Goal: Task Accomplishment & Management: Use online tool/utility

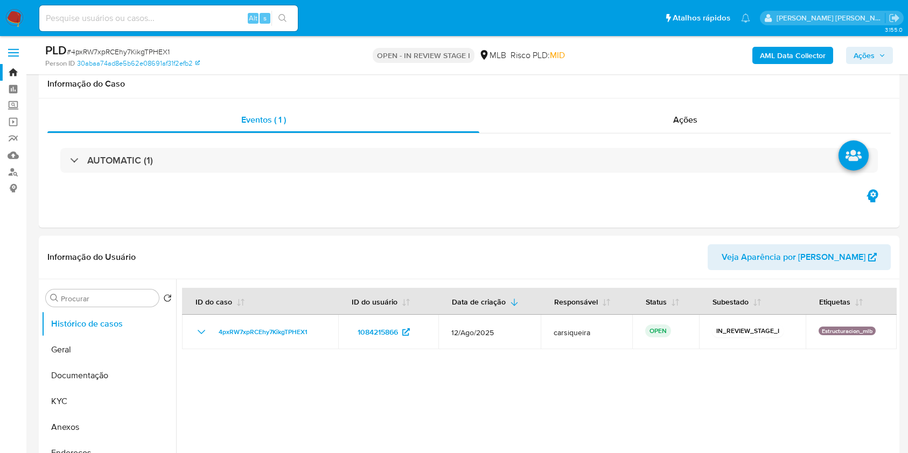
select select "10"
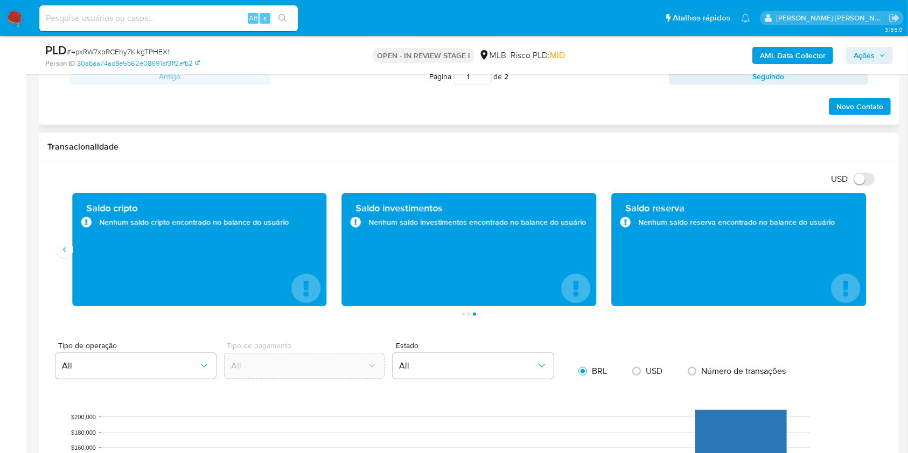
click at [78, 99] on div "Novo Contato" at bounding box center [468, 103] width 843 height 26
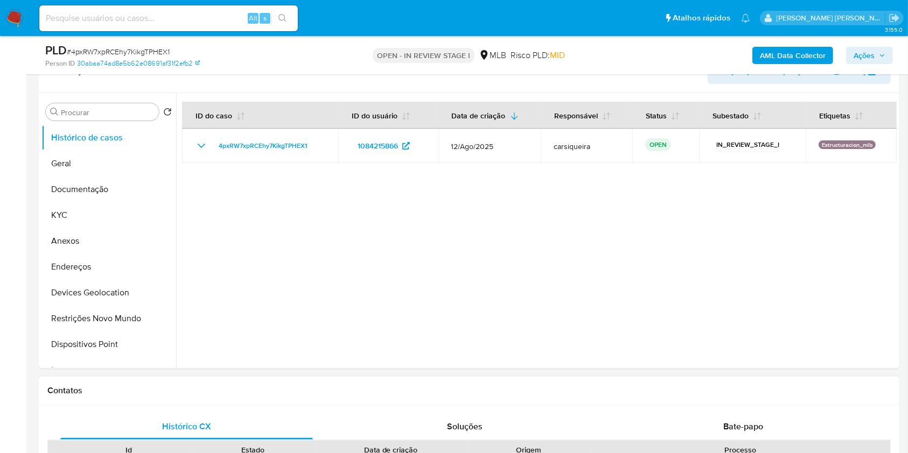
scroll to position [158, 0]
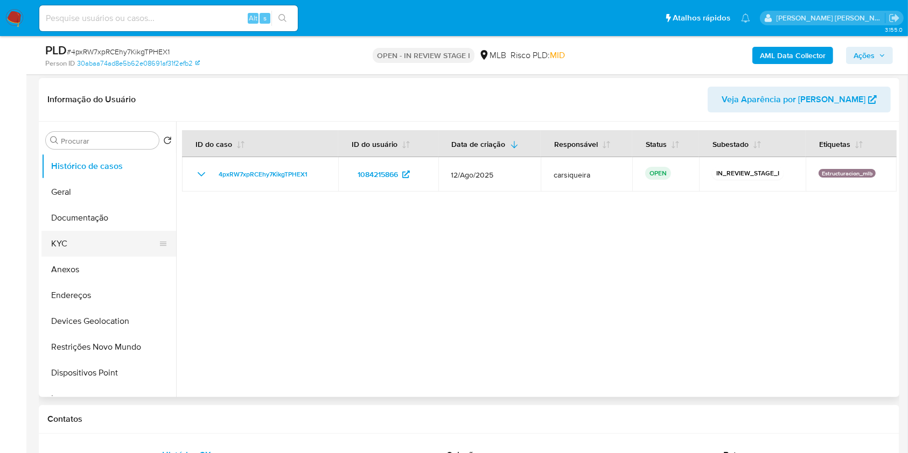
click at [88, 242] on button "KYC" at bounding box center [104, 244] width 126 height 26
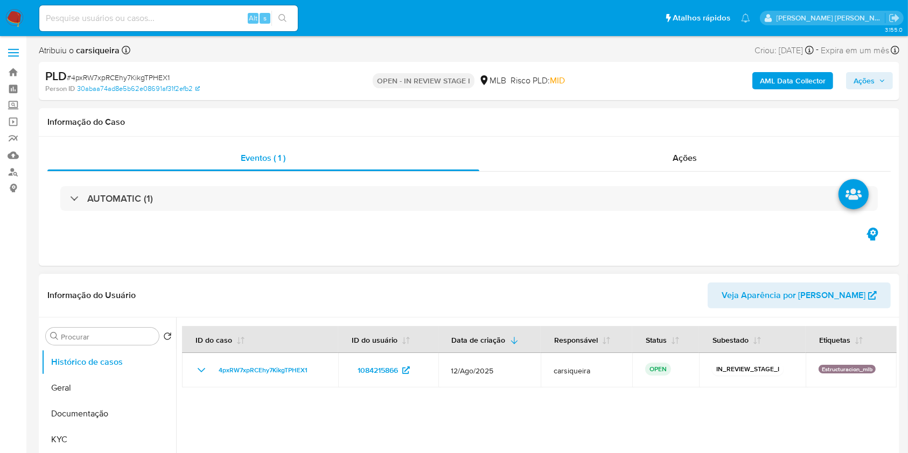
select select "10"
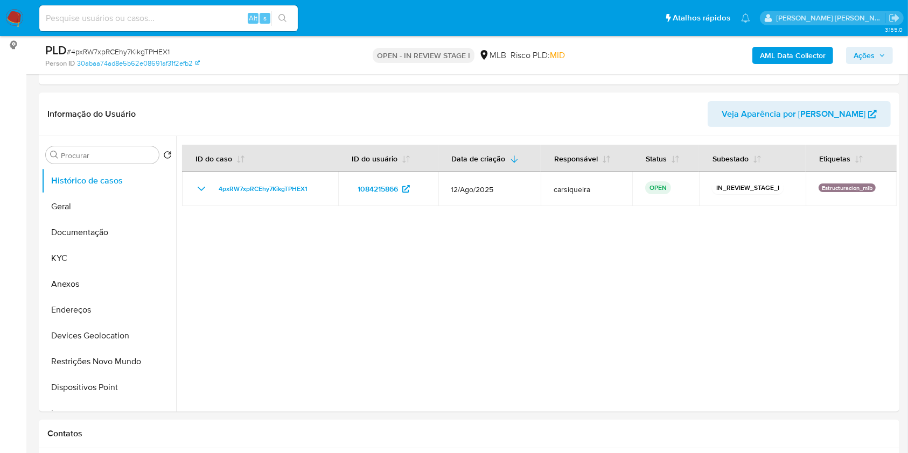
scroll to position [172, 0]
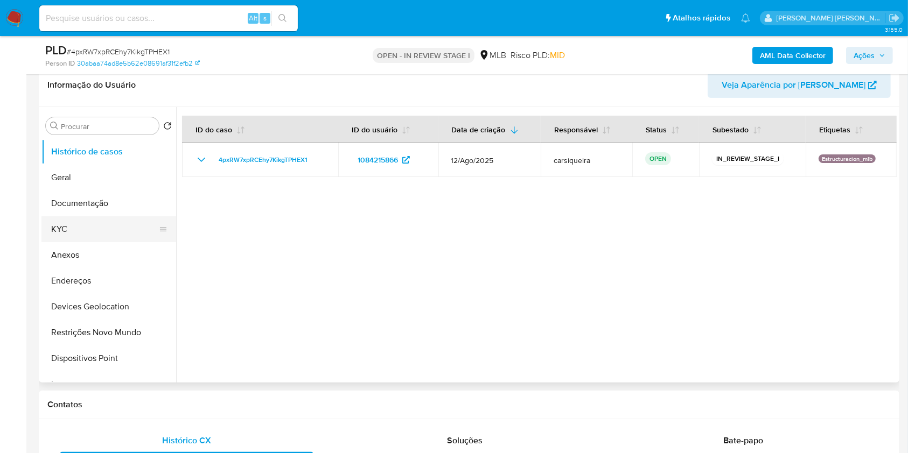
click at [96, 225] on button "KYC" at bounding box center [104, 230] width 126 height 26
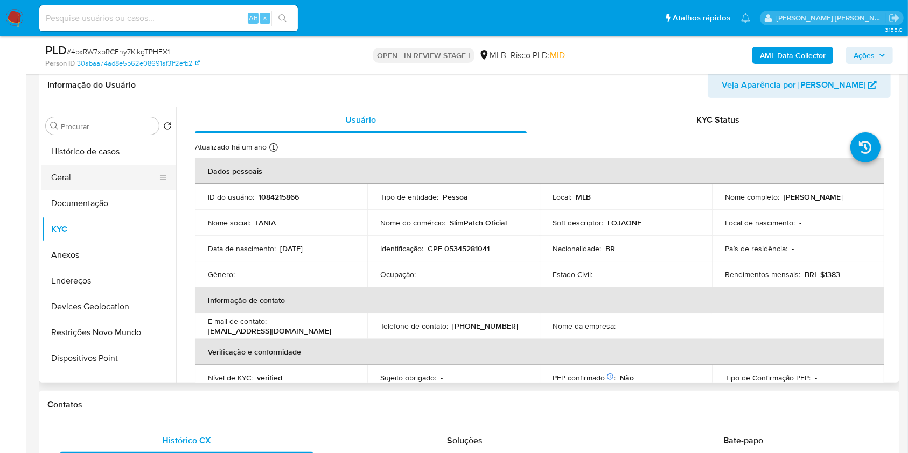
click at [92, 167] on button "Geral" at bounding box center [104, 178] width 126 height 26
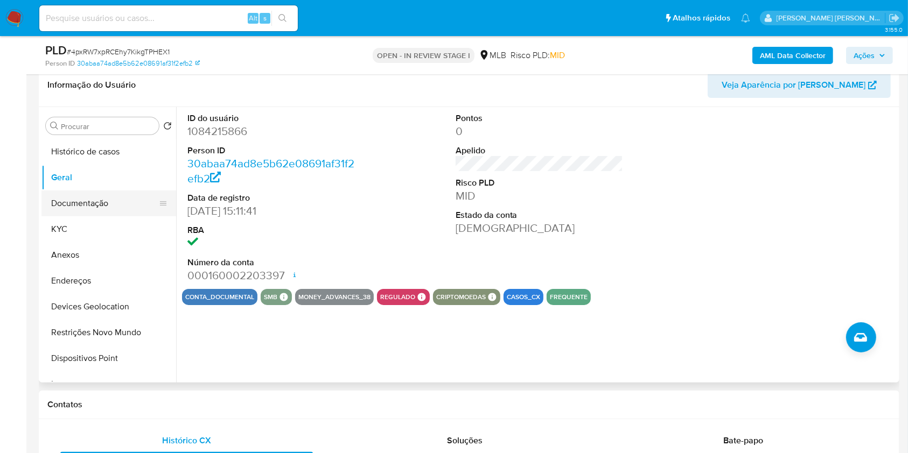
click at [71, 204] on button "Documentação" at bounding box center [104, 204] width 126 height 26
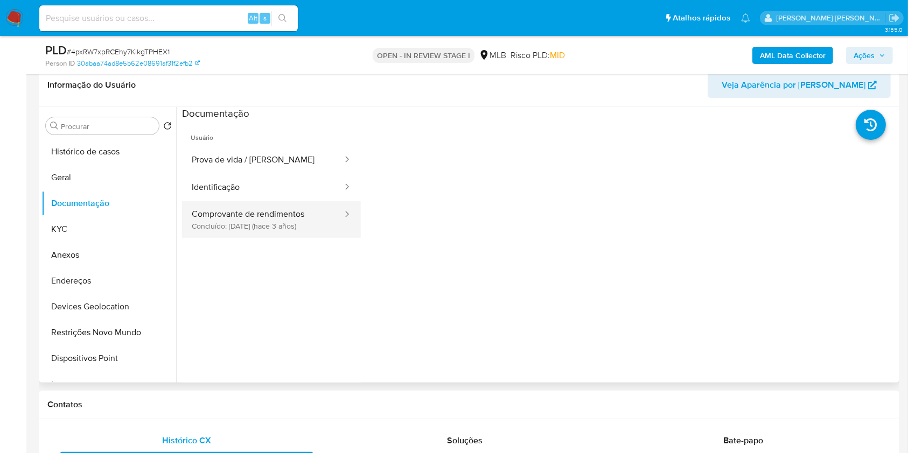
click at [236, 228] on button "Comprovante de rendimentos Concluído: 30/11/2022 (hace 3 años)" at bounding box center [263, 219] width 162 height 37
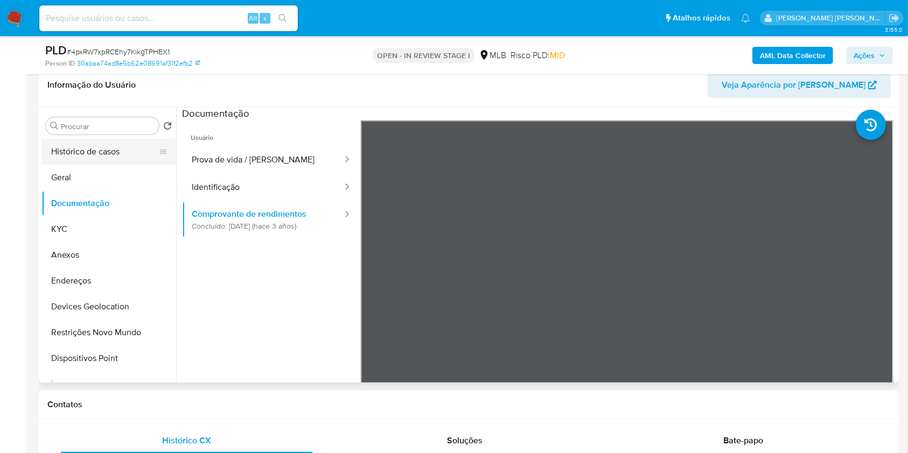
click at [101, 160] on button "Histórico de casos" at bounding box center [104, 152] width 126 height 26
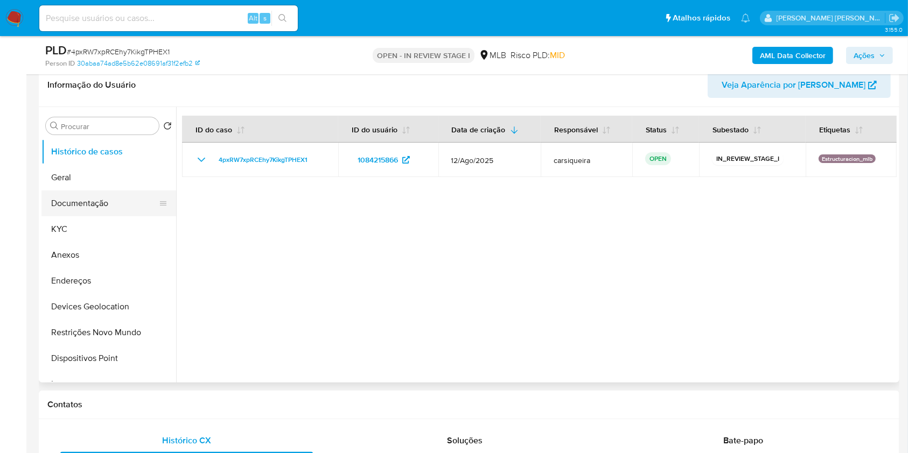
click at [69, 199] on button "Documentação" at bounding box center [104, 204] width 126 height 26
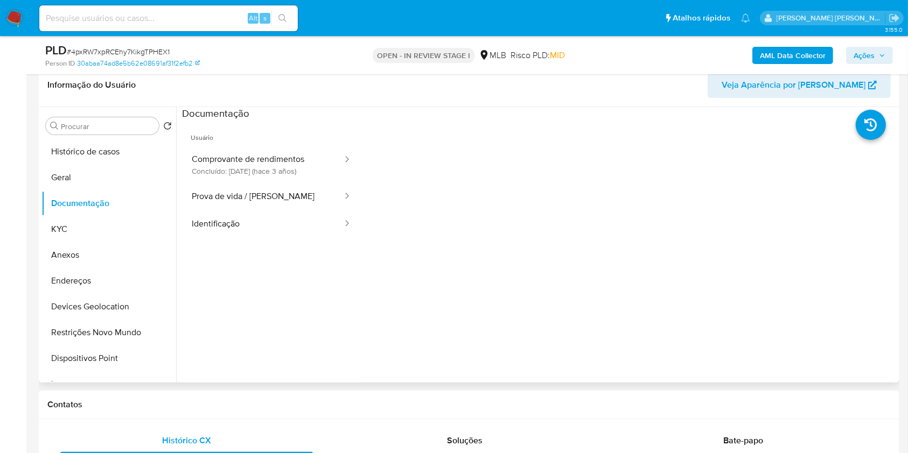
click at [266, 143] on span "Usuário" at bounding box center [271, 134] width 179 height 26
click at [279, 162] on button "Comprovante de rendimentos Concluído: 30/11/2022 (hace 3 años)" at bounding box center [263, 164] width 162 height 37
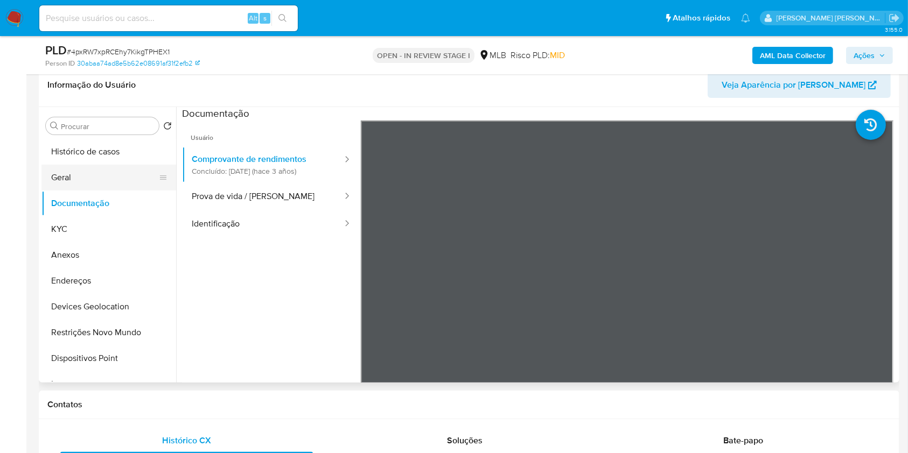
click at [90, 182] on button "Geral" at bounding box center [104, 178] width 126 height 26
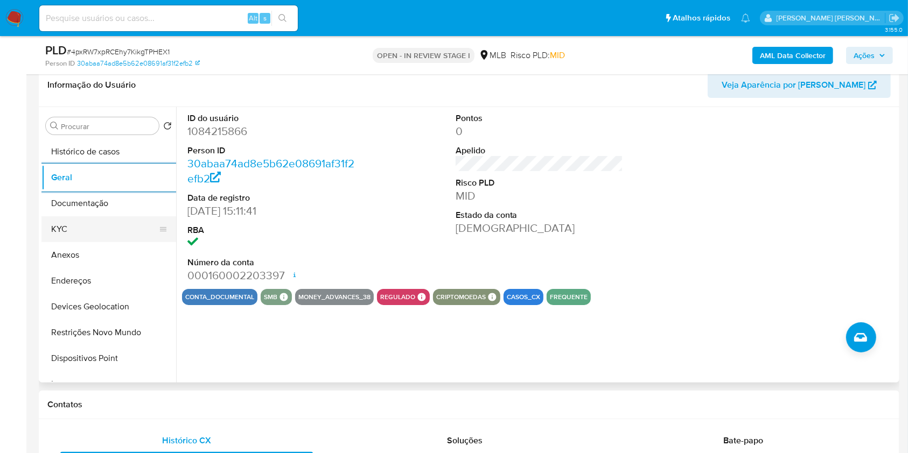
click at [47, 226] on button "KYC" at bounding box center [104, 230] width 126 height 26
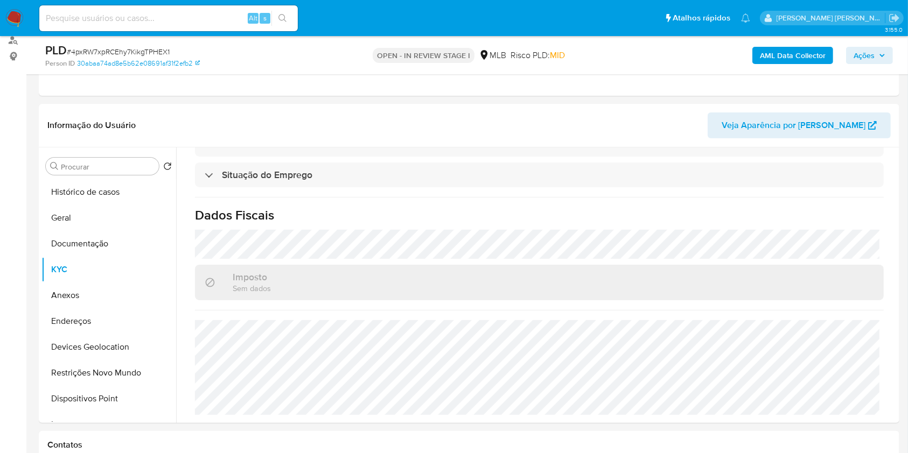
scroll to position [129, 0]
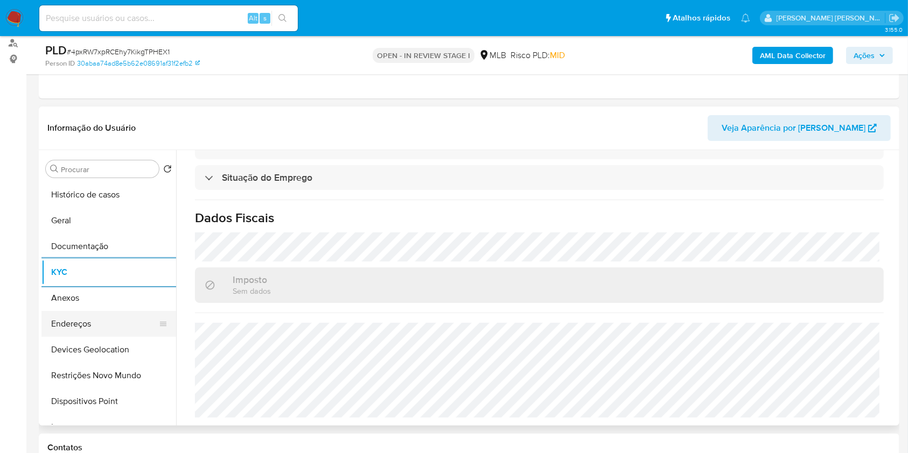
click at [111, 325] on button "Endereços" at bounding box center [104, 324] width 126 height 26
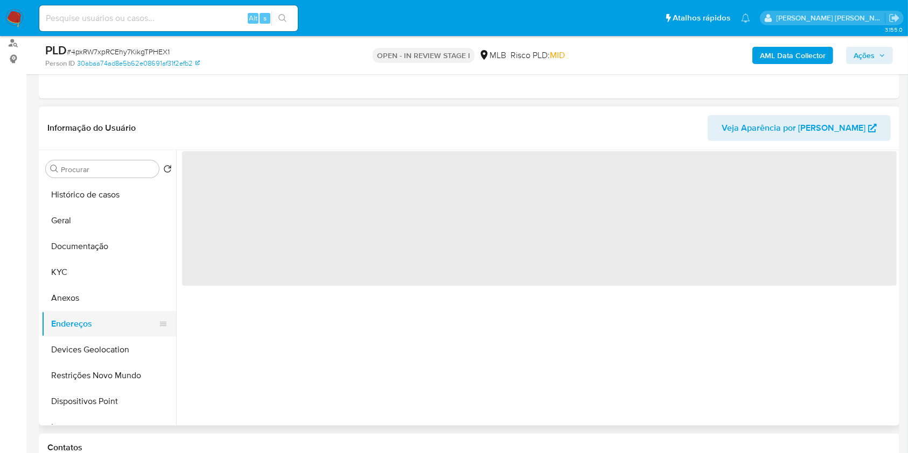
scroll to position [0, 0]
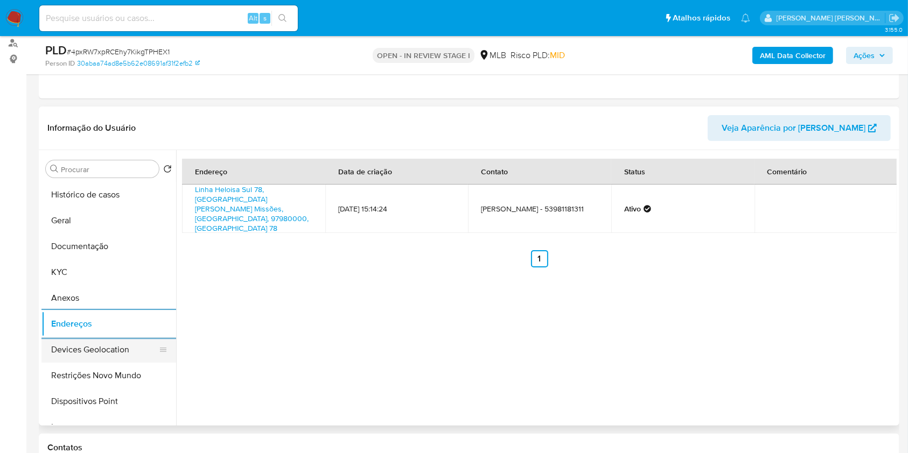
click at [137, 341] on button "Devices Geolocation" at bounding box center [104, 350] width 126 height 26
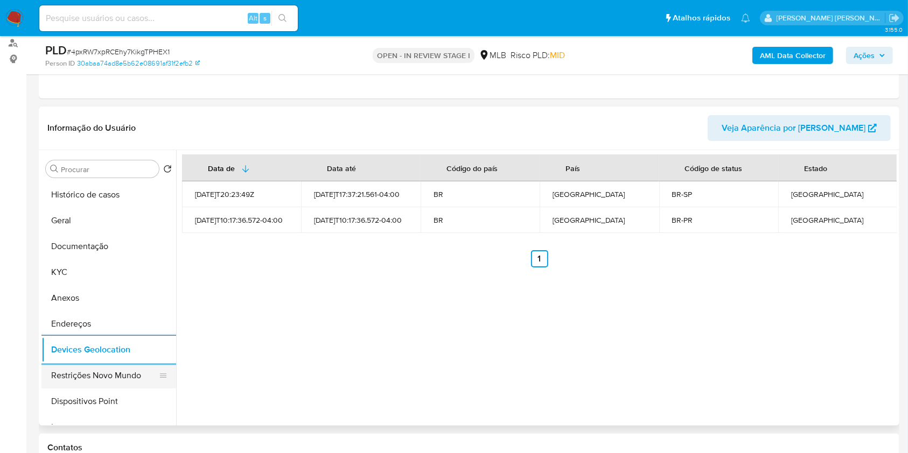
click at [95, 368] on button "Restrições Novo Mundo" at bounding box center [104, 376] width 126 height 26
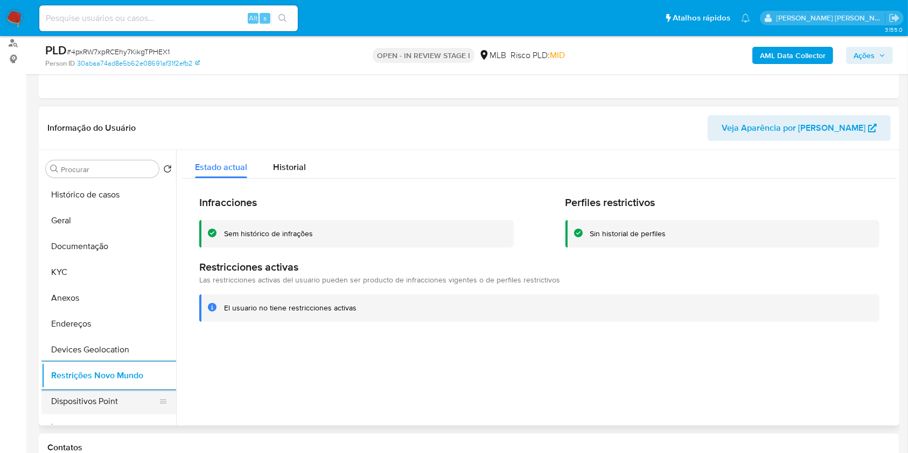
click at [128, 398] on button "Dispositivos Point" at bounding box center [104, 402] width 126 height 26
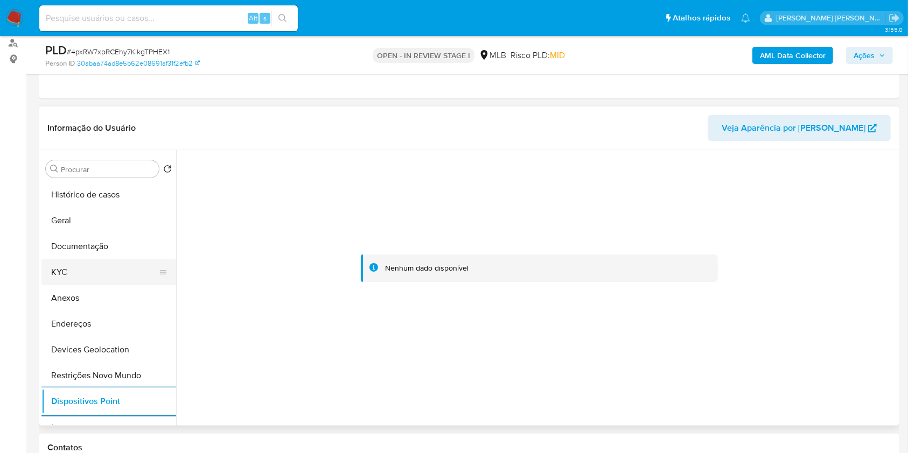
click at [73, 270] on button "KYC" at bounding box center [104, 273] width 126 height 26
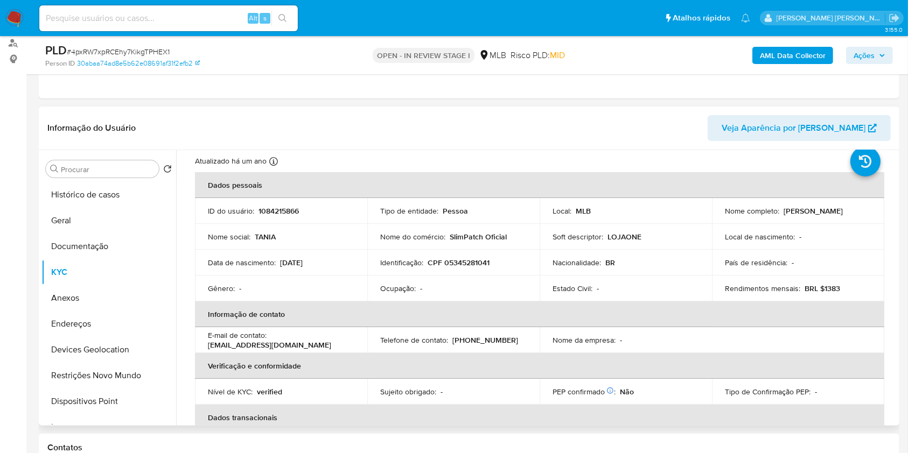
scroll to position [27, 0]
click at [465, 261] on p "CPF 05345281041" at bounding box center [459, 265] width 62 height 10
copy p "05345281041"
drag, startPoint x: 866, startPoint y: 215, endPoint x: 780, endPoint y: 214, distance: 85.7
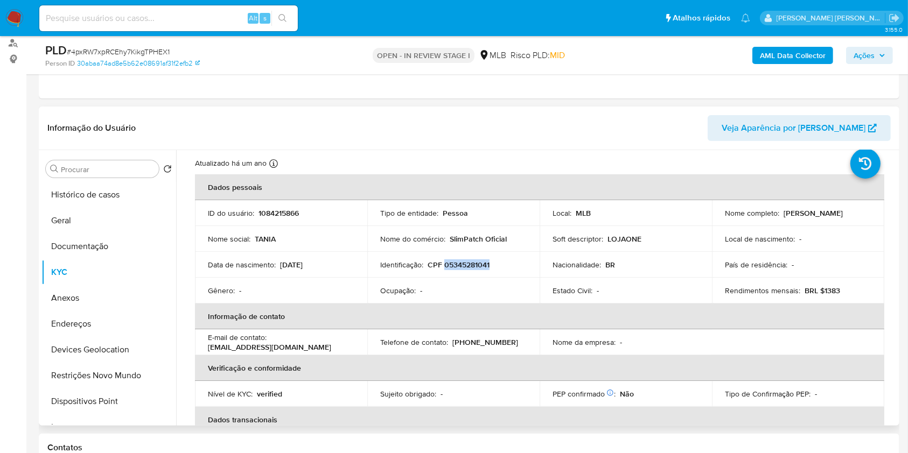
click at [780, 214] on div "Nome completo : Tania Rodrigues da Silva" at bounding box center [798, 213] width 146 height 10
copy p "[PERSON_NAME]"
click at [88, 335] on button "Endereços" at bounding box center [104, 324] width 126 height 26
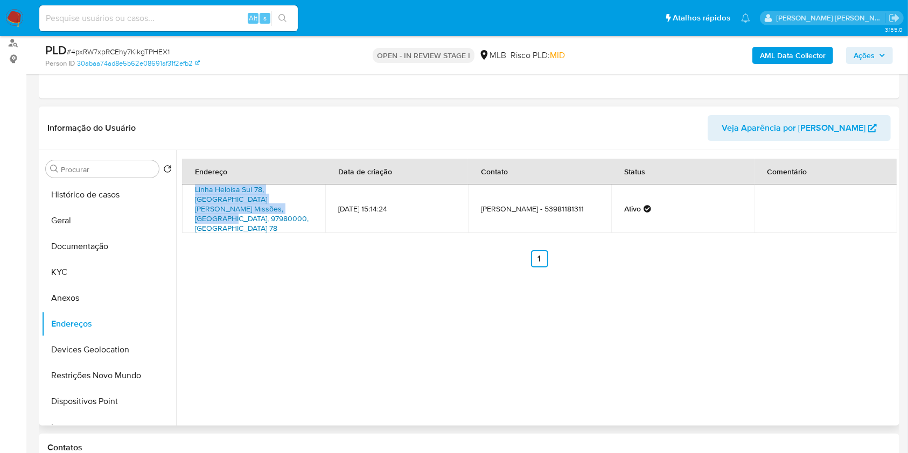
drag, startPoint x: 189, startPoint y: 187, endPoint x: 231, endPoint y: 211, distance: 48.2
click at [231, 211] on td "Linha Heloisa Sul 78, São Paulo Das Missões, Rio Grande Do Sul, 97980000, Brasi…" at bounding box center [253, 209] width 143 height 48
copy link "Linha Heloisa Sul 78, São Paulo Das Missões, Rio Grande Do Sul, 97980000"
click at [60, 262] on button "KYC" at bounding box center [104, 273] width 126 height 26
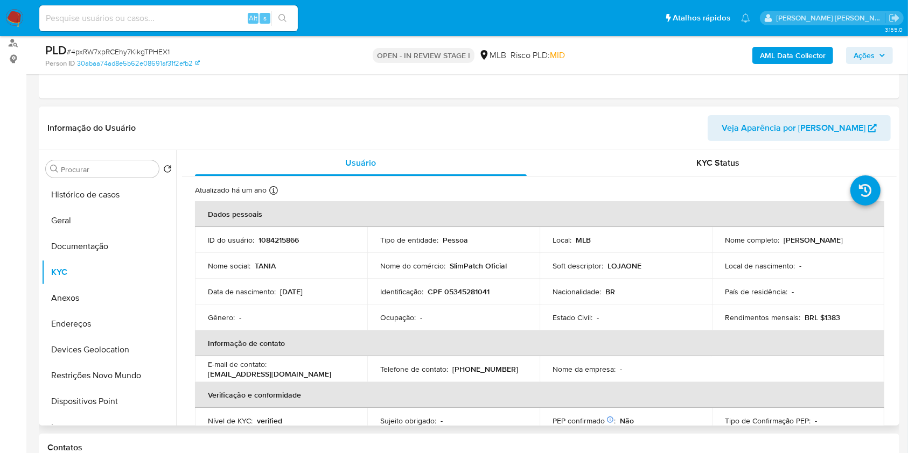
click at [462, 287] on p "CPF 05345281041" at bounding box center [459, 292] width 62 height 10
copy p "05345281041"
drag, startPoint x: 865, startPoint y: 242, endPoint x: 778, endPoint y: 238, distance: 86.8
click at [778, 238] on div "Nome completo : Tania Rodrigues da Silva" at bounding box center [798, 240] width 146 height 10
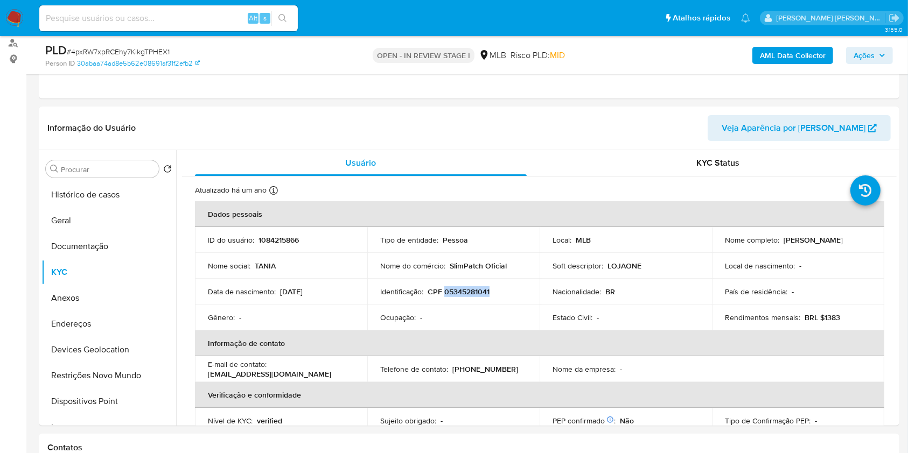
copy div "[PERSON_NAME]"
click at [473, 291] on p "CPF 05345281041" at bounding box center [459, 292] width 62 height 10
copy p "05345281041"
click at [106, 196] on button "Histórico de casos" at bounding box center [104, 195] width 126 height 26
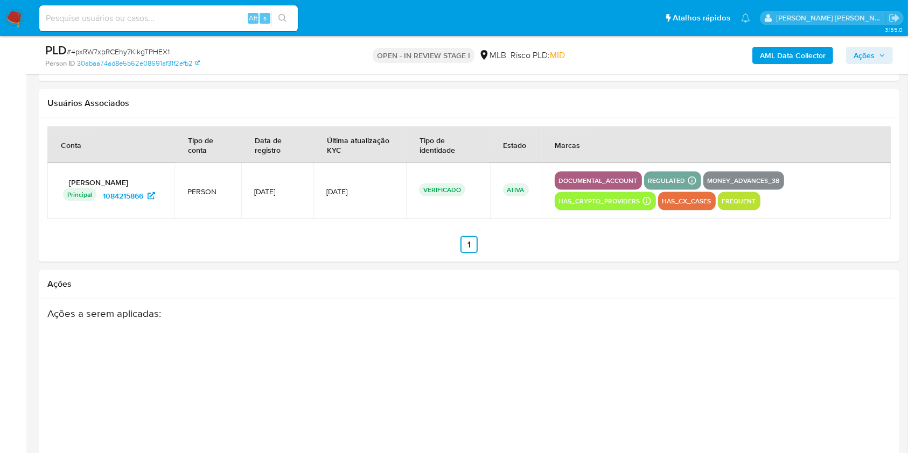
scroll to position [1638, 0]
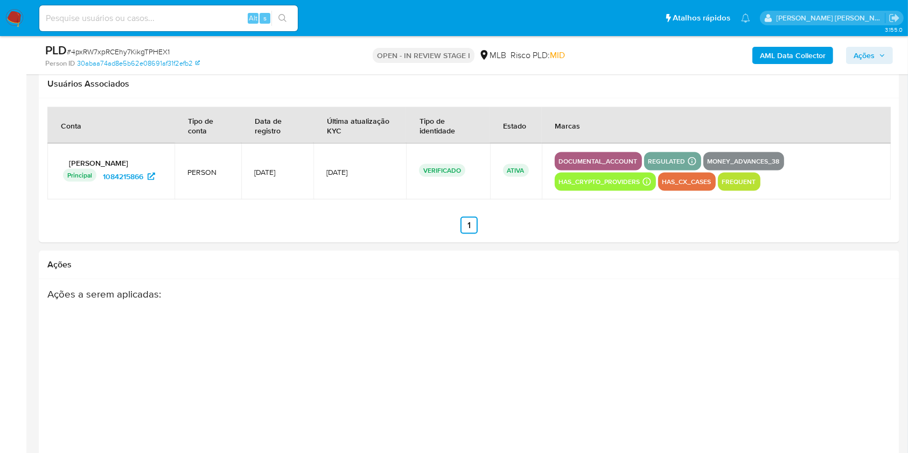
click at [856, 48] on span "Ações" at bounding box center [864, 55] width 21 height 17
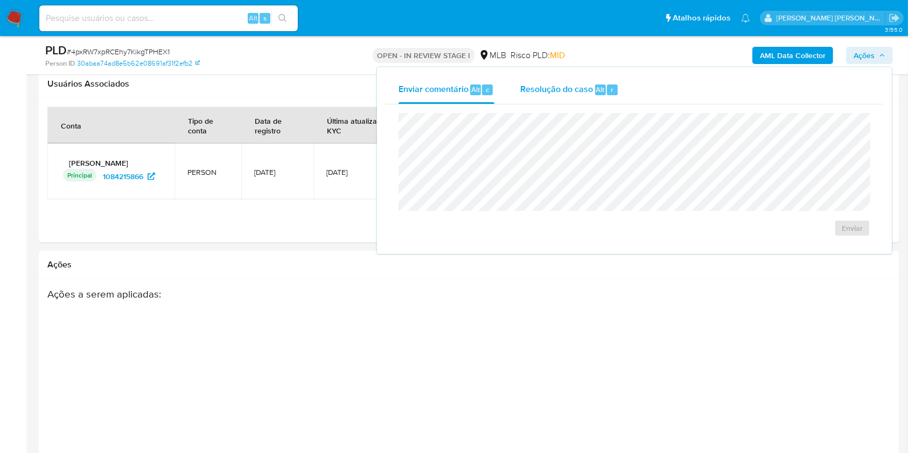
click at [555, 92] on span "Resolução do caso" at bounding box center [556, 89] width 73 height 12
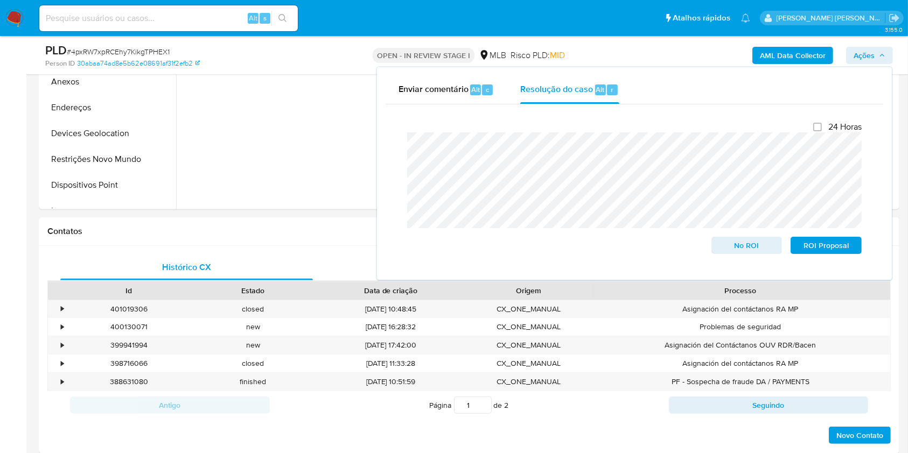
scroll to position [203, 0]
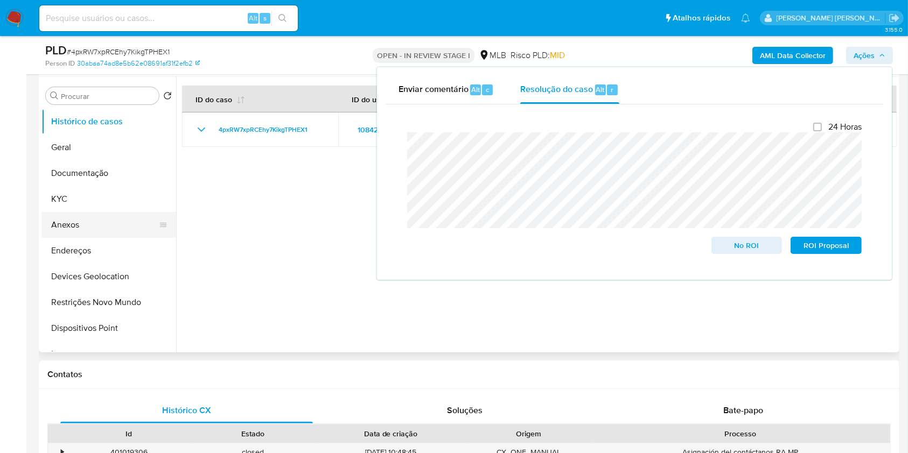
click at [94, 219] on button "Anexos" at bounding box center [104, 225] width 126 height 26
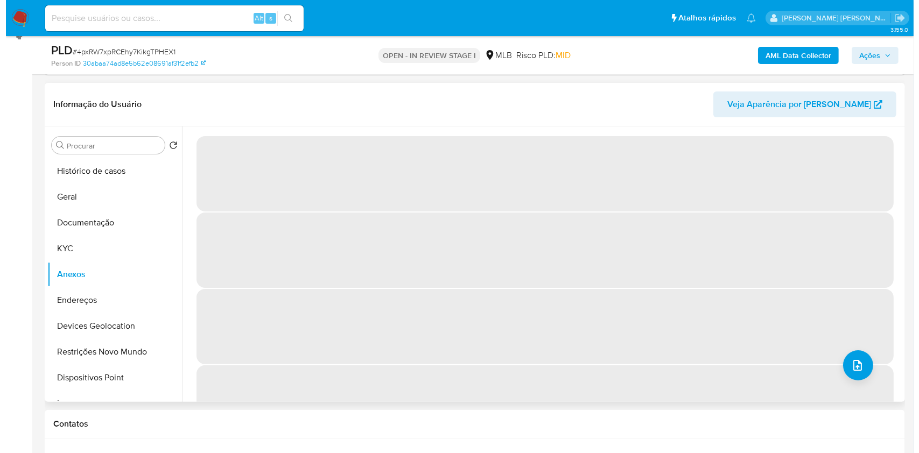
scroll to position [130, 0]
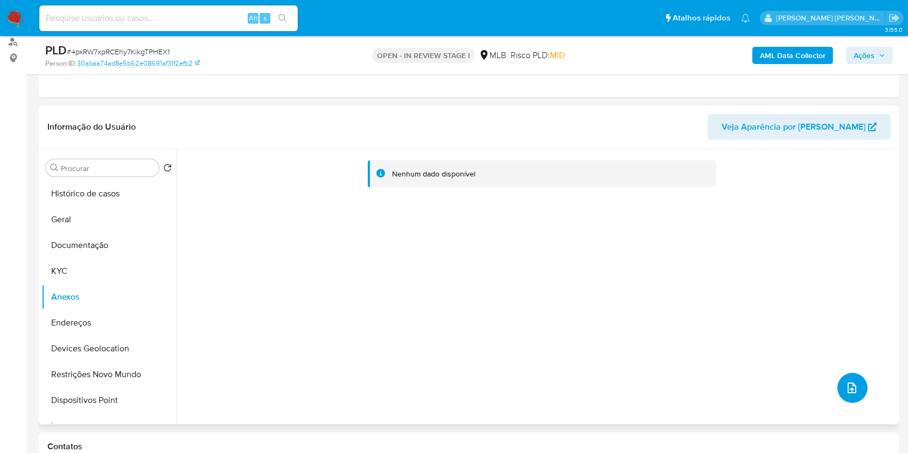
click at [850, 386] on icon "upload-file" at bounding box center [852, 388] width 13 height 13
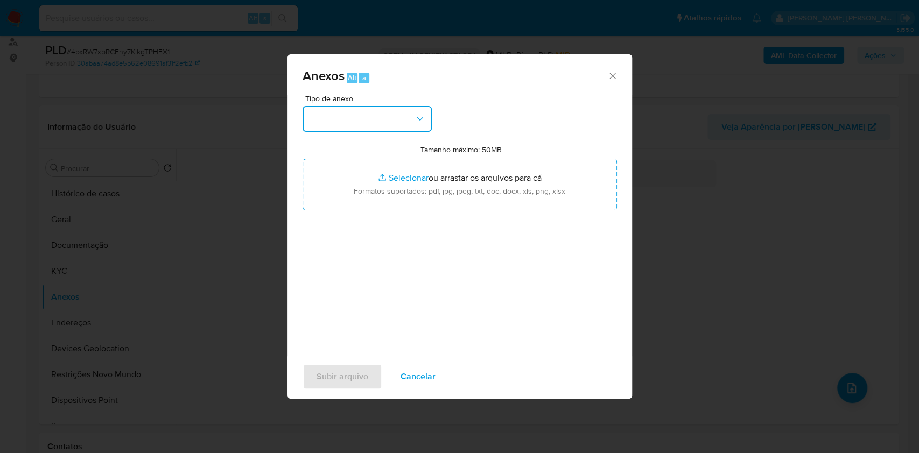
click at [358, 119] on button "button" at bounding box center [367, 119] width 129 height 26
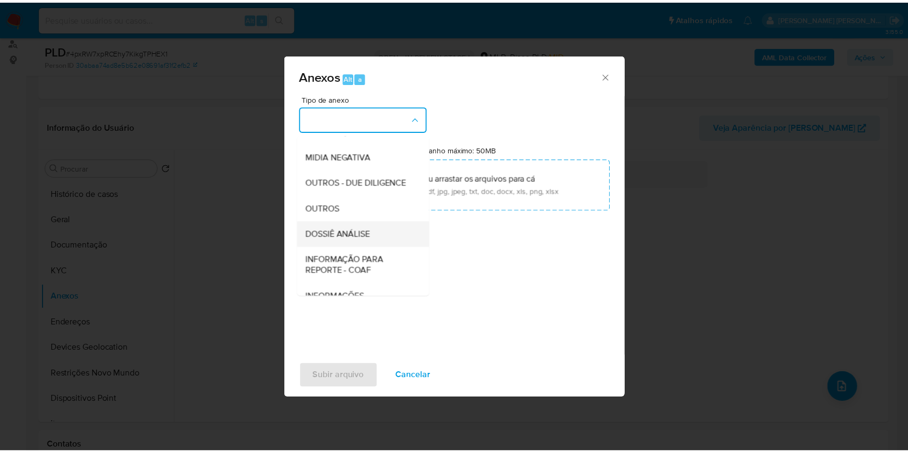
scroll to position [165, 0]
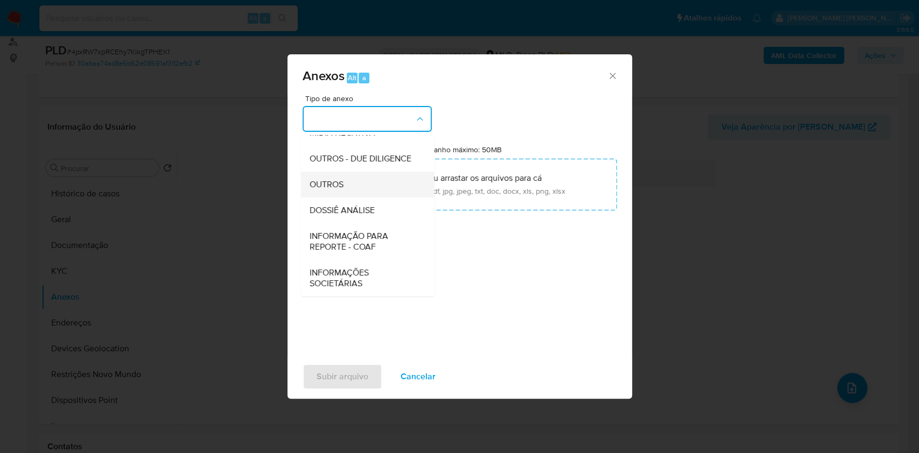
click at [340, 175] on div "OUTROS" at bounding box center [364, 185] width 110 height 26
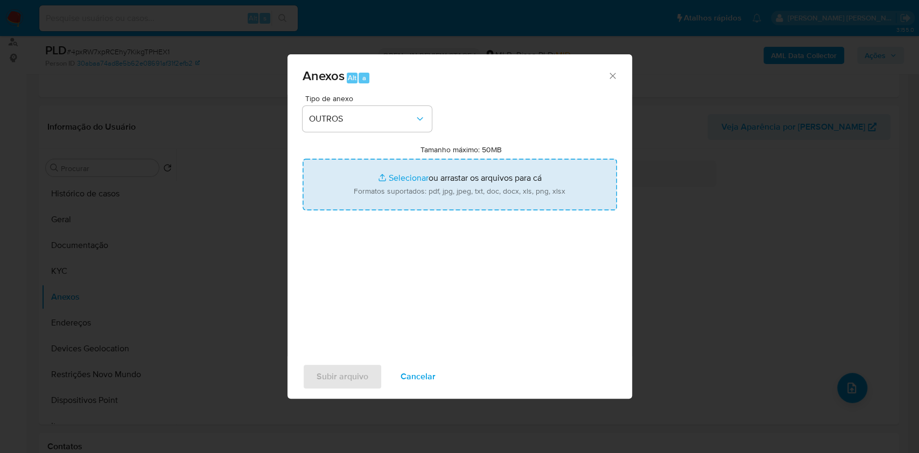
click at [411, 180] on input "Tamanho máximo: 50MB Selecionar arquivos" at bounding box center [460, 185] width 315 height 52
type input "C:\fakepath\Mulan 1084215866_2025_08_21_16_05_36.xlsx"
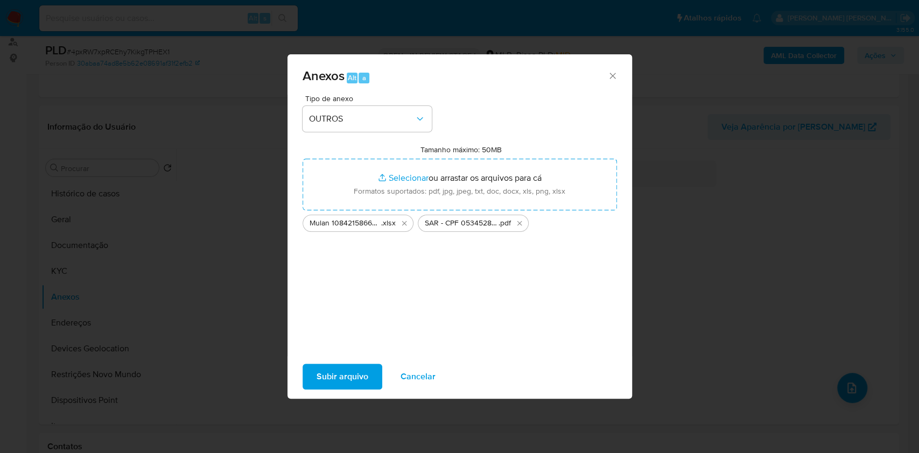
click at [335, 375] on span "Subir arquivo" at bounding box center [343, 377] width 52 height 24
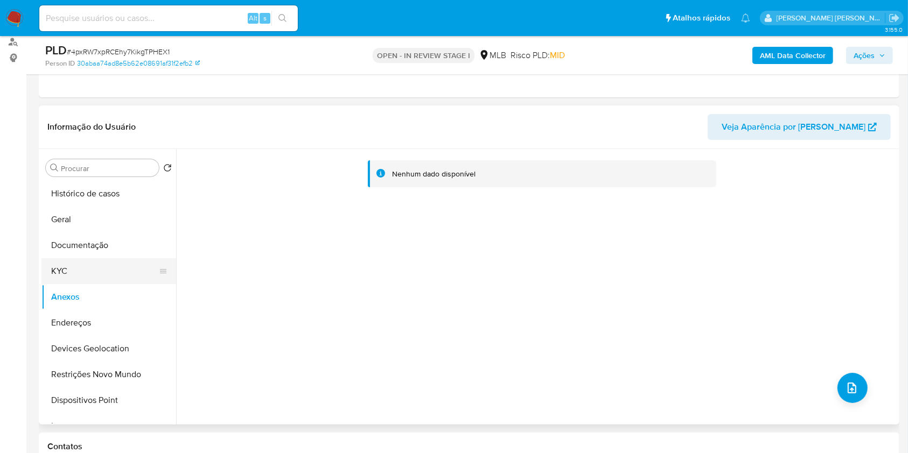
click at [69, 270] on button "KYC" at bounding box center [104, 272] width 126 height 26
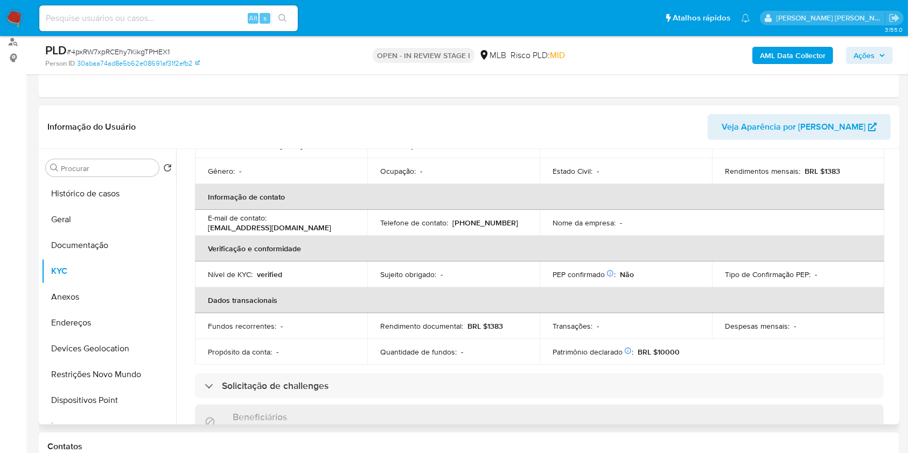
scroll to position [215, 0]
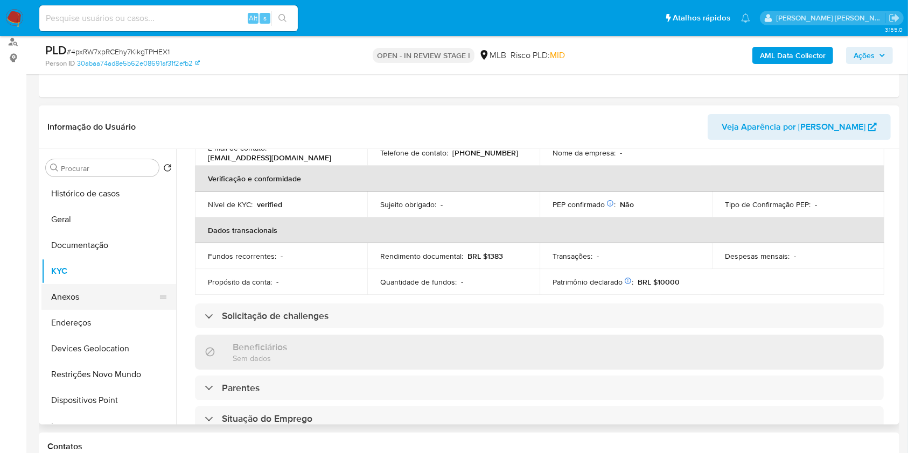
click at [102, 300] on button "Anexos" at bounding box center [104, 297] width 126 height 26
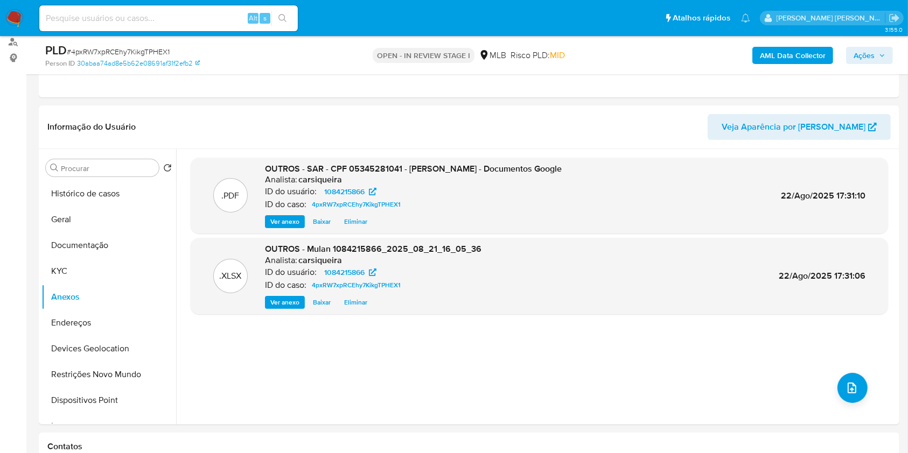
click at [799, 48] on b "AML Data Collector" at bounding box center [793, 55] width 66 height 17
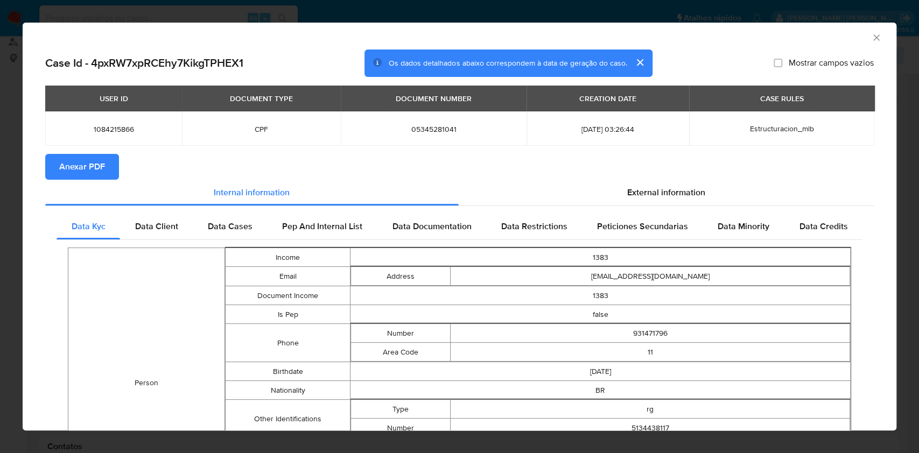
click at [92, 169] on span "Anexar PDF" at bounding box center [82, 167] width 46 height 24
click at [0, 158] on div "AML Data Collector Case Id - 4pxRW7xpRCEhy7KikgTPHEX1 Os dados detalhados abaix…" at bounding box center [459, 226] width 919 height 453
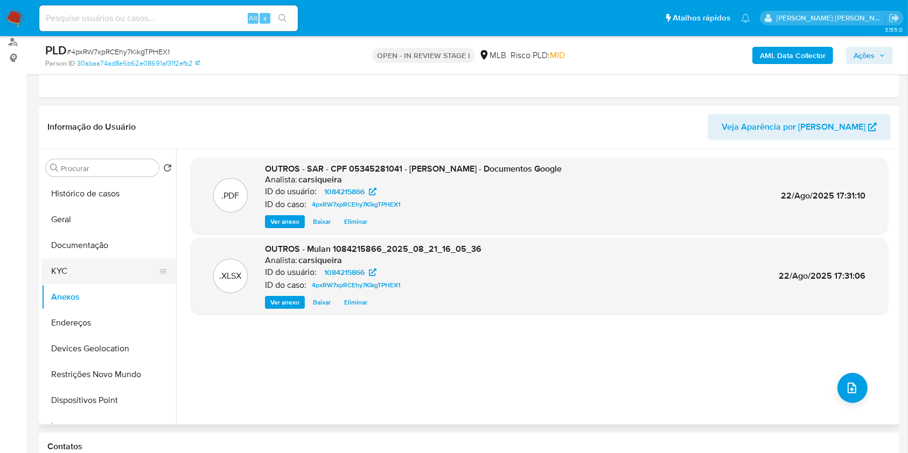
click at [69, 269] on button "KYC" at bounding box center [104, 272] width 126 height 26
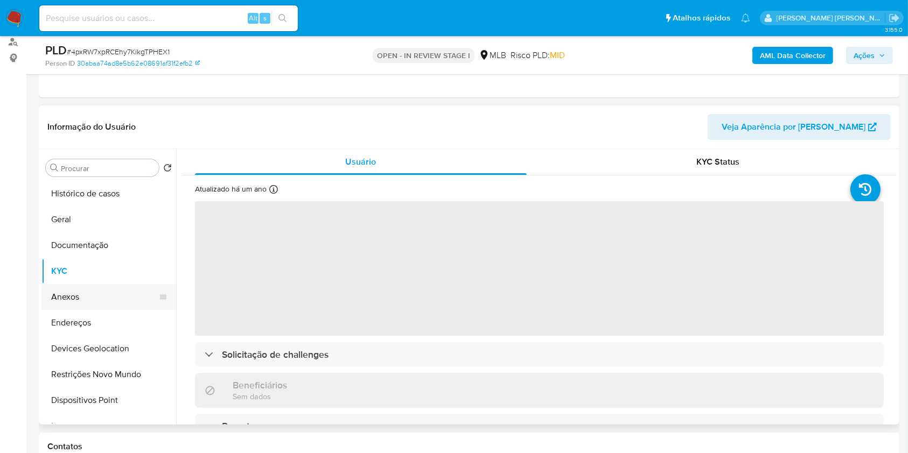
click at [82, 291] on button "Anexos" at bounding box center [104, 297] width 126 height 26
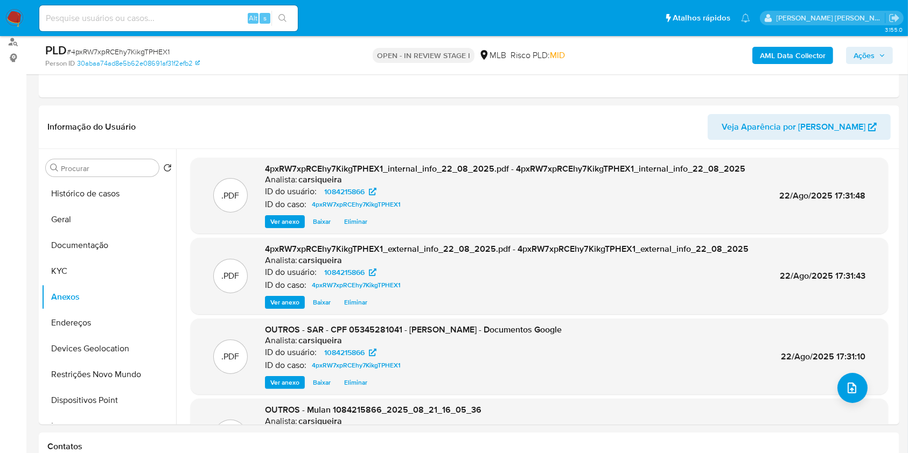
click at [868, 55] on span "Ações" at bounding box center [864, 55] width 21 height 17
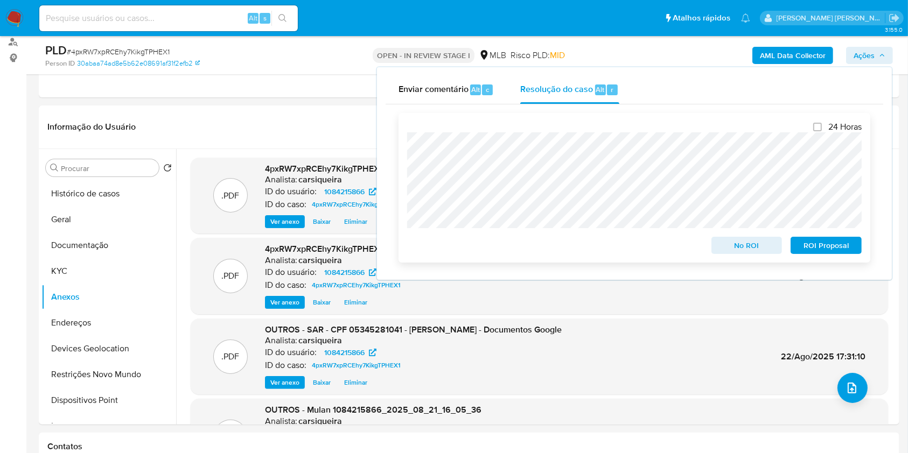
click at [835, 243] on span "ROI Proposal" at bounding box center [826, 245] width 56 height 15
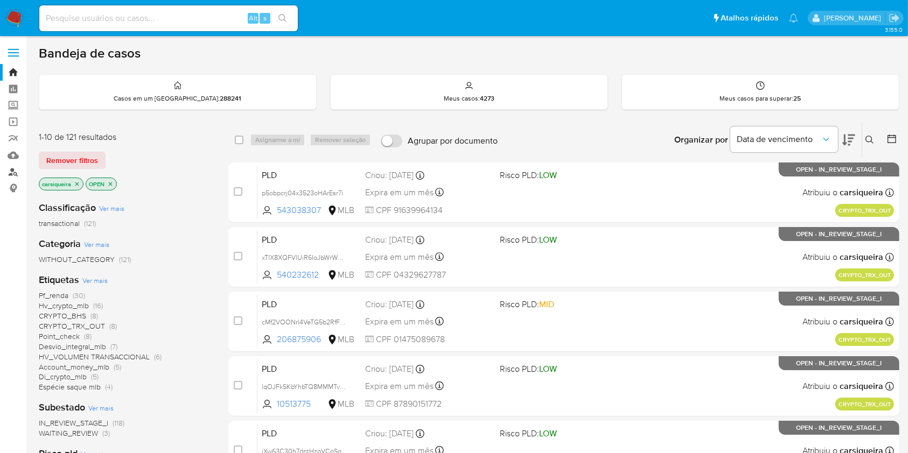
click at [8, 171] on link "Localizador de pessoas" at bounding box center [64, 172] width 128 height 17
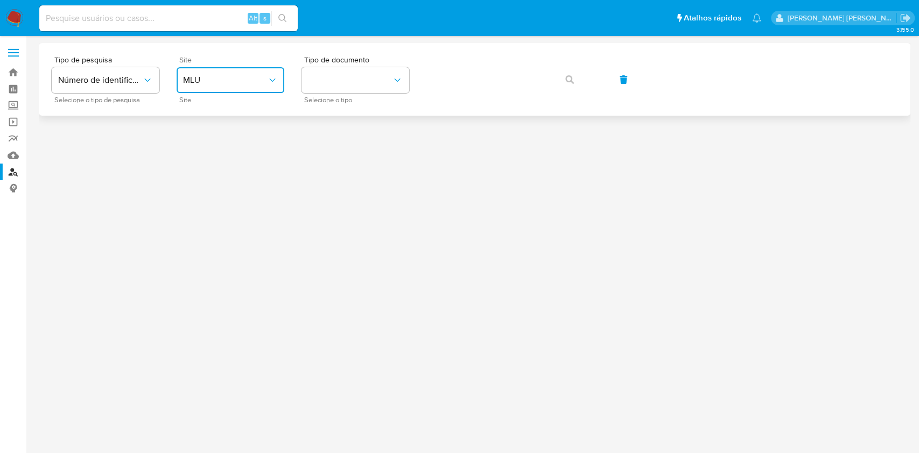
click at [236, 81] on span "MLU" at bounding box center [225, 80] width 84 height 11
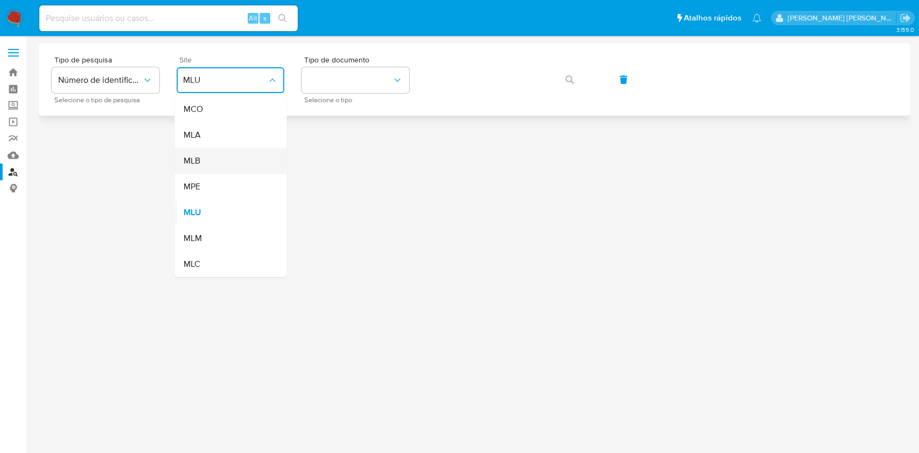
click at [247, 159] on div "MLB" at bounding box center [227, 161] width 88 height 26
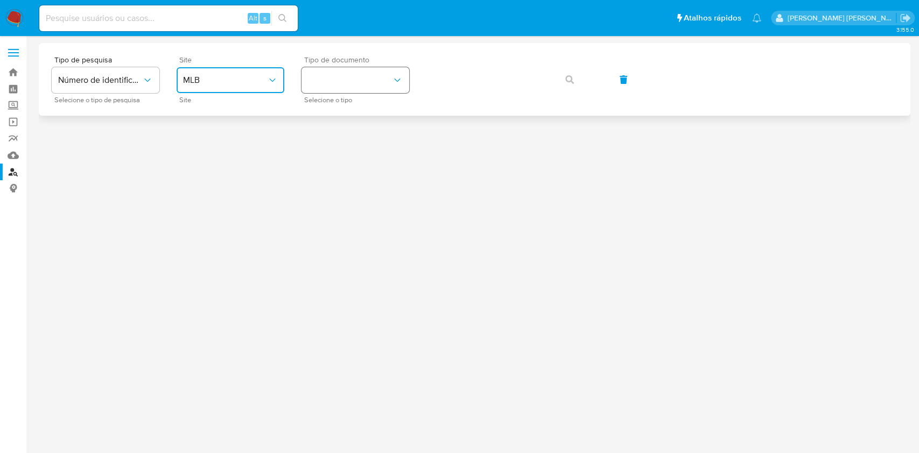
click at [330, 84] on button "identificationType" at bounding box center [356, 80] width 108 height 26
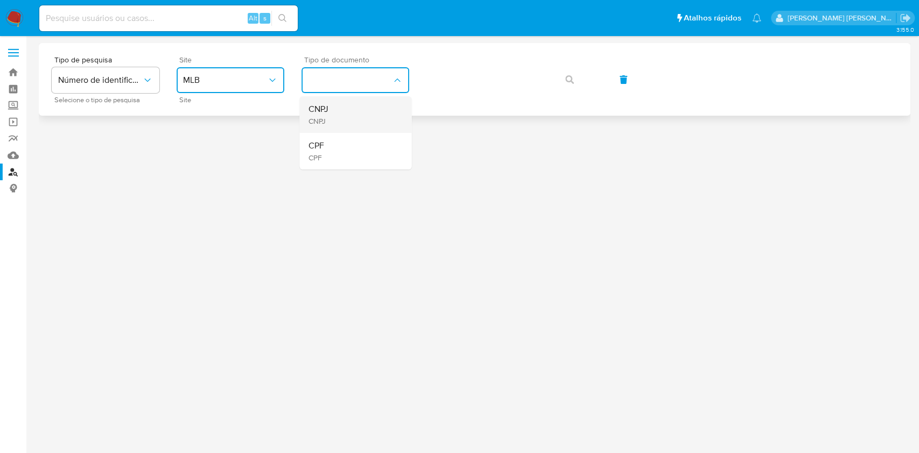
click at [347, 124] on div "CNPJ CNPJ" at bounding box center [352, 114] width 88 height 37
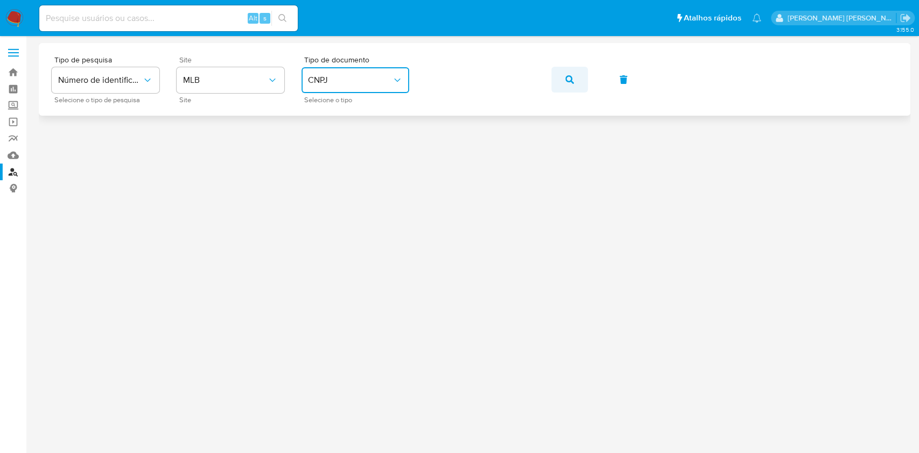
click at [566, 82] on icon "button" at bounding box center [570, 79] width 9 height 9
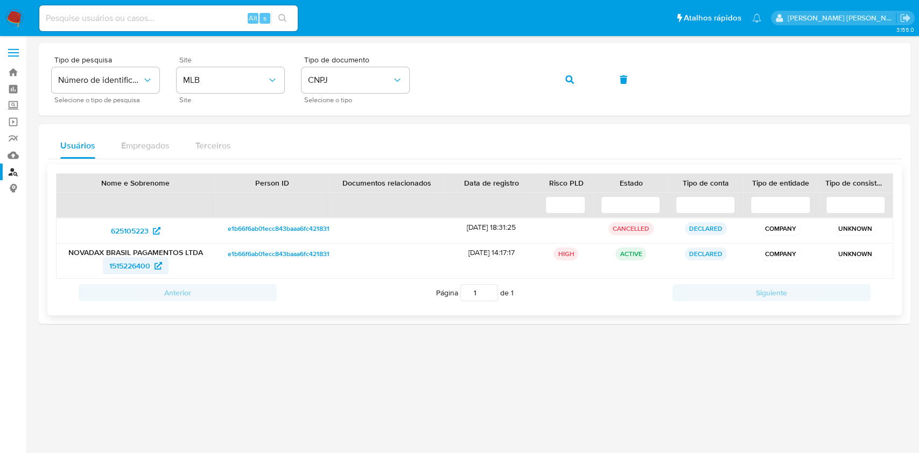
click at [133, 265] on span "1515226400" at bounding box center [129, 265] width 41 height 17
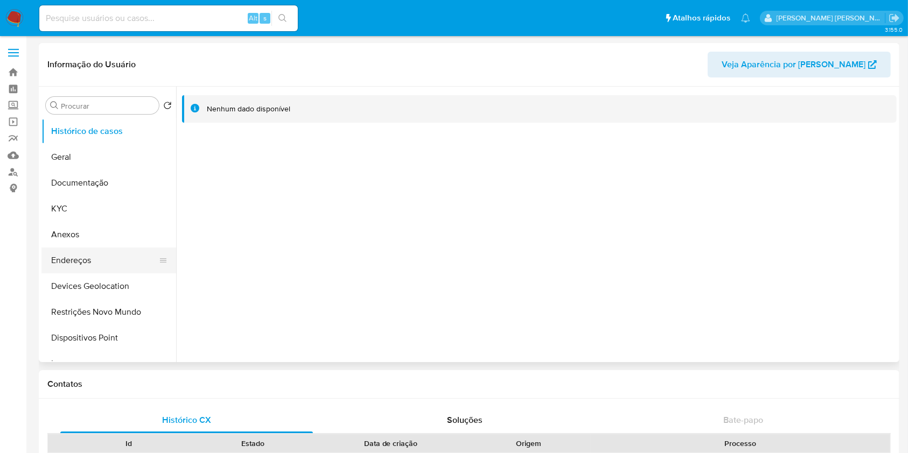
select select "10"
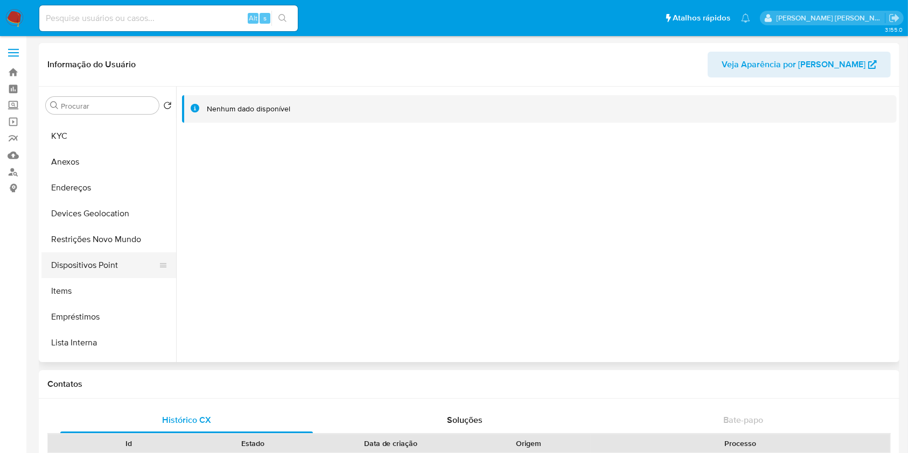
scroll to position [143, 0]
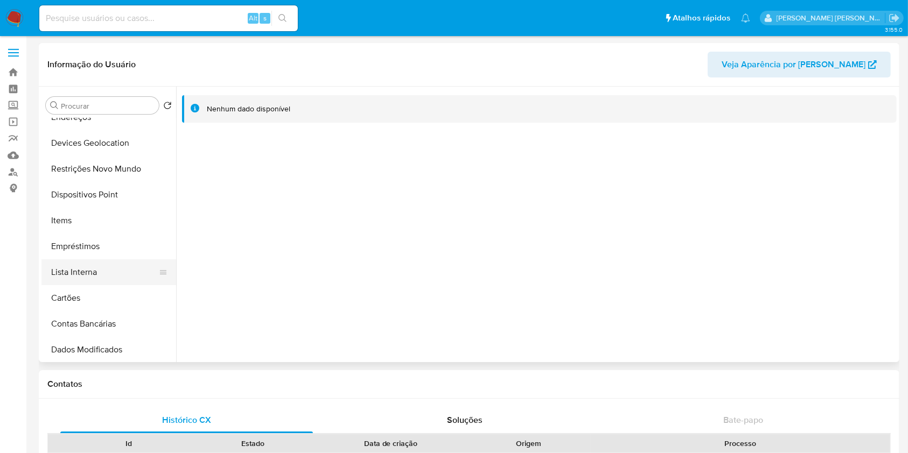
click at [117, 277] on button "Lista Interna" at bounding box center [104, 273] width 126 height 26
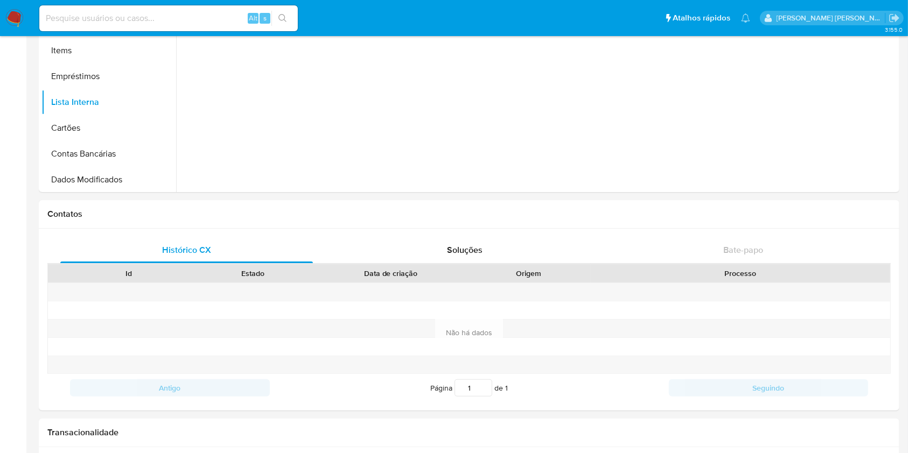
scroll to position [0, 0]
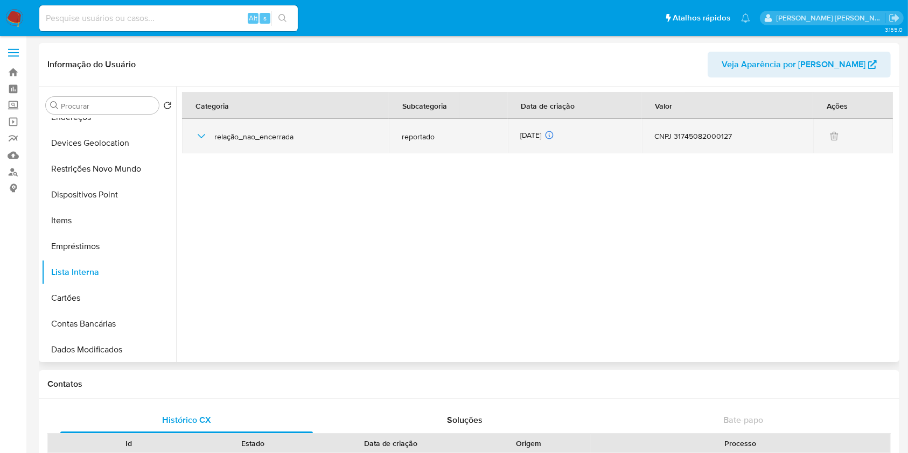
click at [199, 131] on icon "button" at bounding box center [201, 136] width 13 height 13
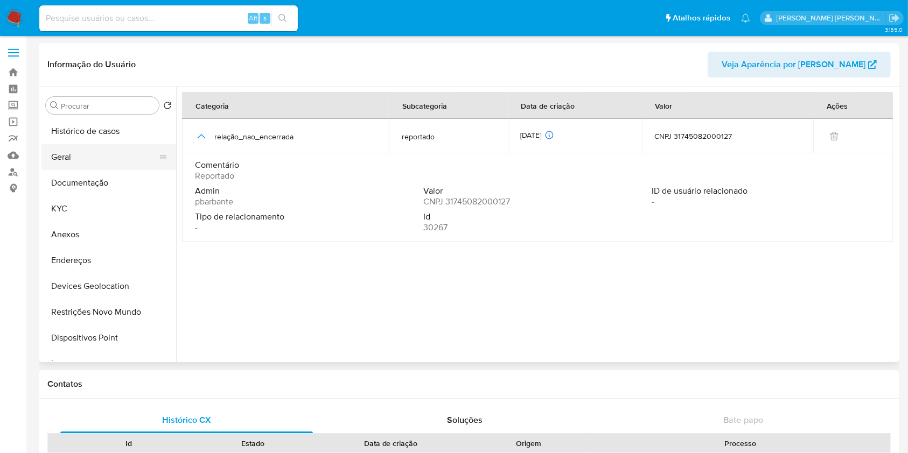
click at [104, 155] on button "Geral" at bounding box center [104, 157] width 126 height 26
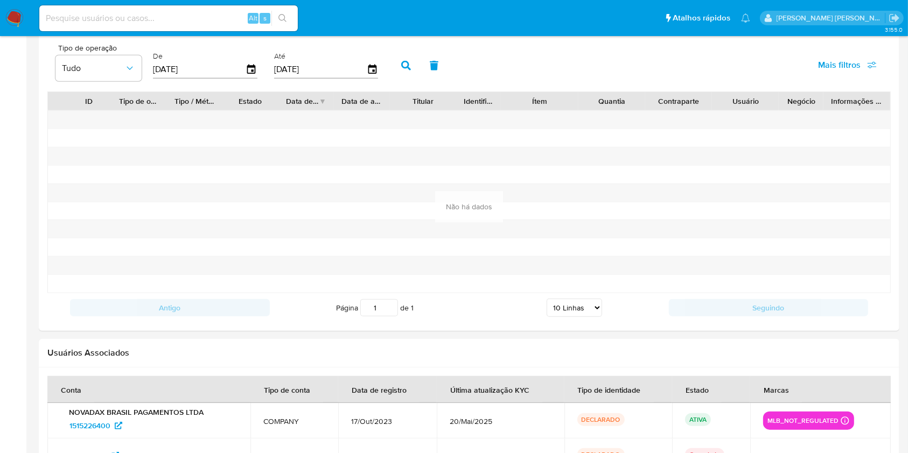
scroll to position [1126, 0]
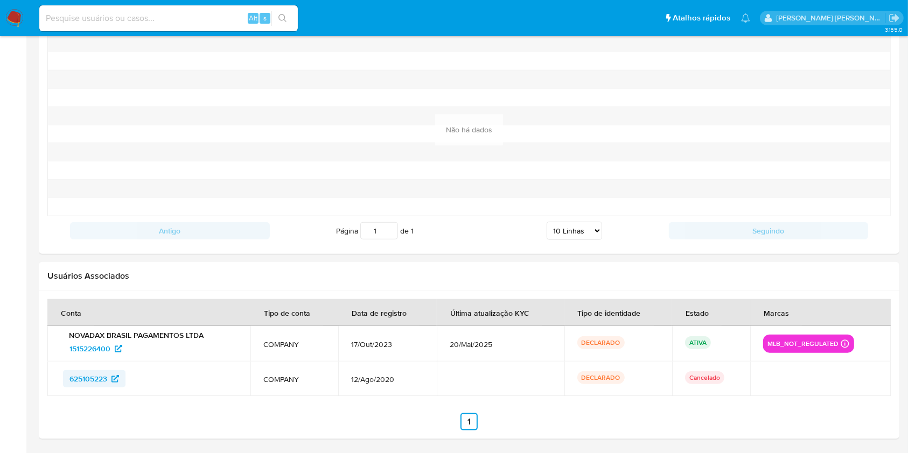
click at [95, 381] on span "625105223" at bounding box center [88, 379] width 38 height 17
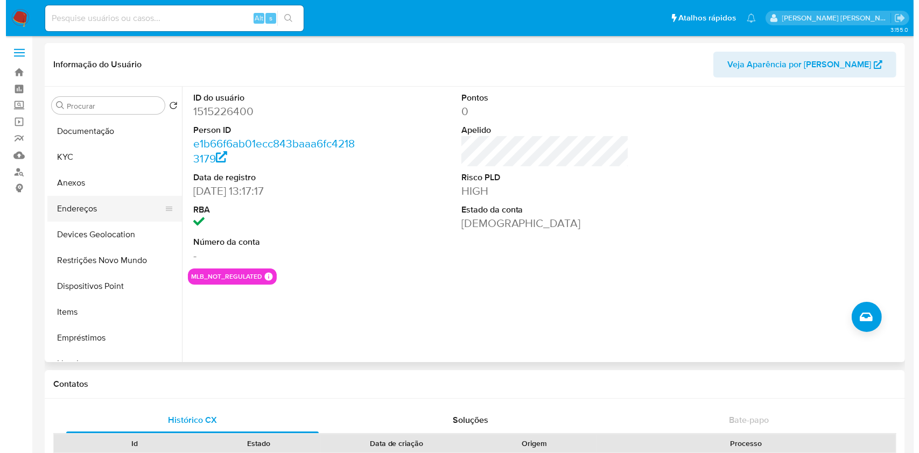
scroll to position [72, 0]
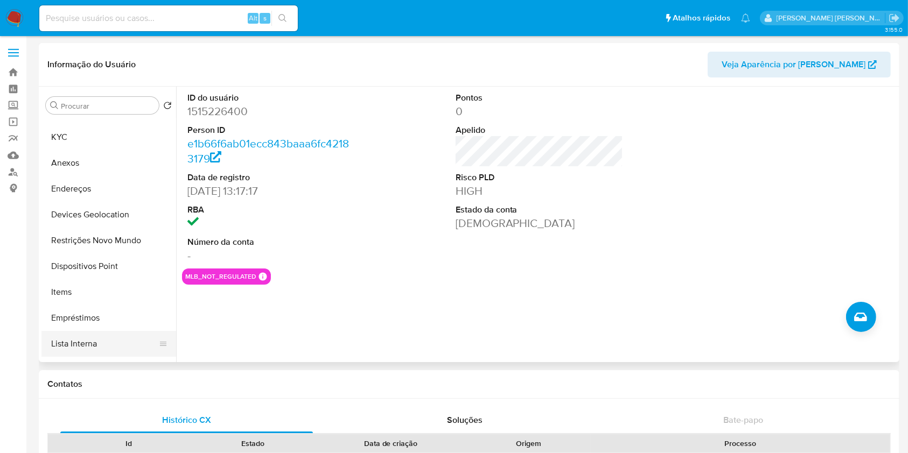
click at [103, 344] on button "Lista Interna" at bounding box center [104, 344] width 126 height 26
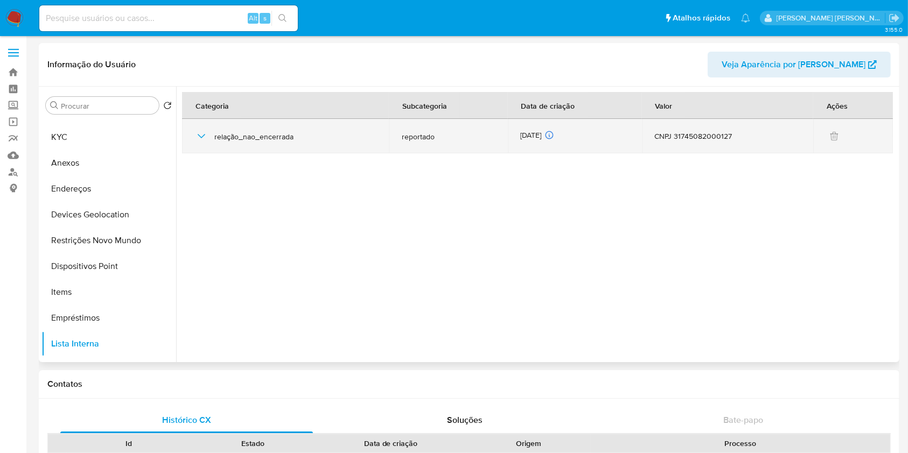
click at [201, 131] on icon "button" at bounding box center [201, 136] width 13 height 13
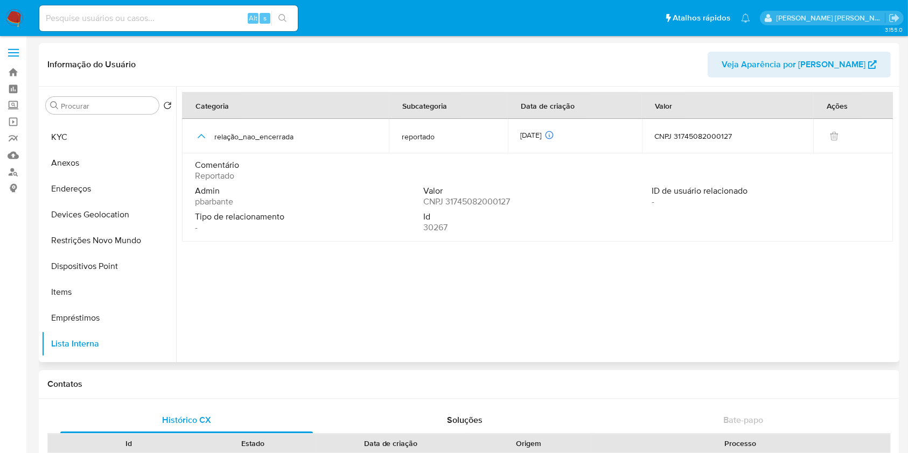
click at [443, 229] on span "30267" at bounding box center [435, 227] width 24 height 11
click at [196, 15] on input at bounding box center [168, 18] width 259 height 14
paste input "30267"
type input "30267"
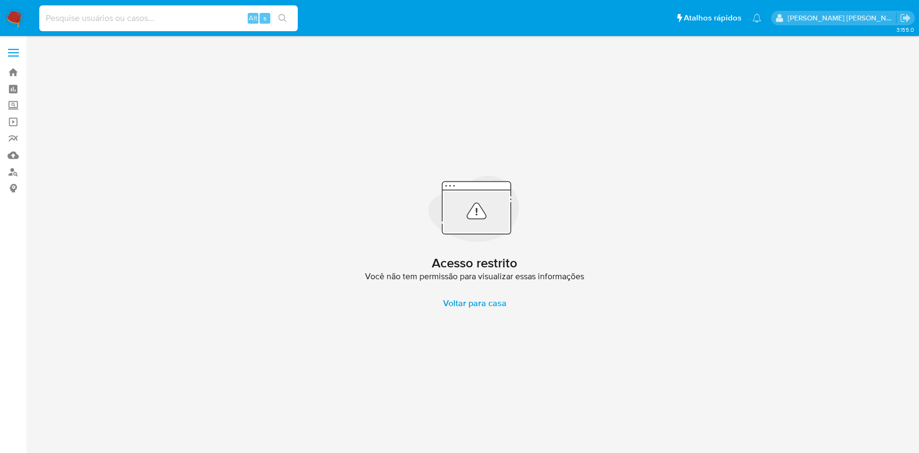
click at [138, 14] on input at bounding box center [168, 18] width 259 height 14
paste input "30267"
type input "30267"
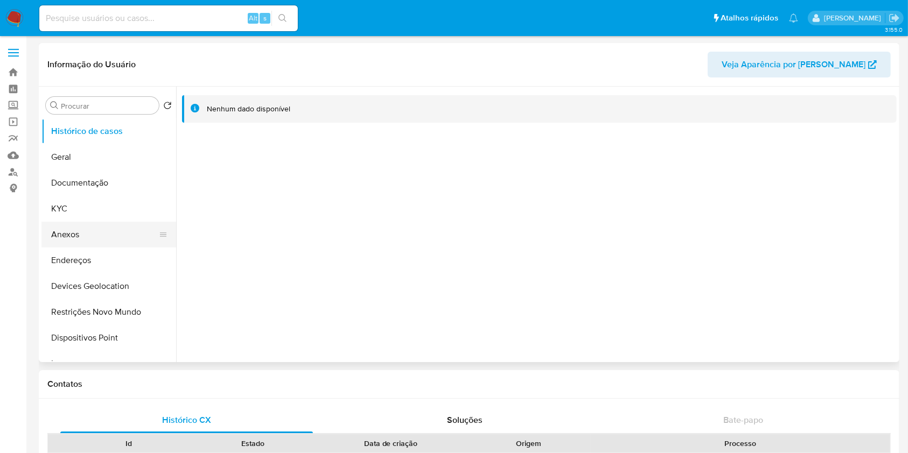
select select "10"
click at [88, 207] on button "KYC" at bounding box center [104, 209] width 126 height 26
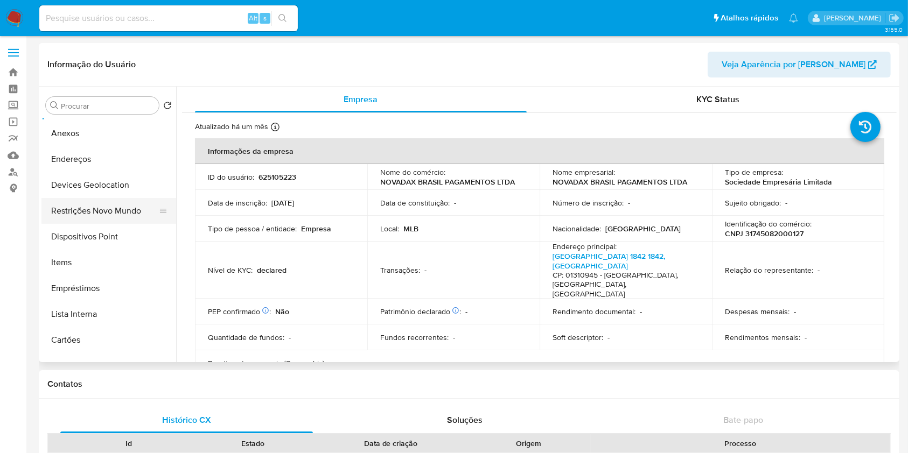
scroll to position [215, 0]
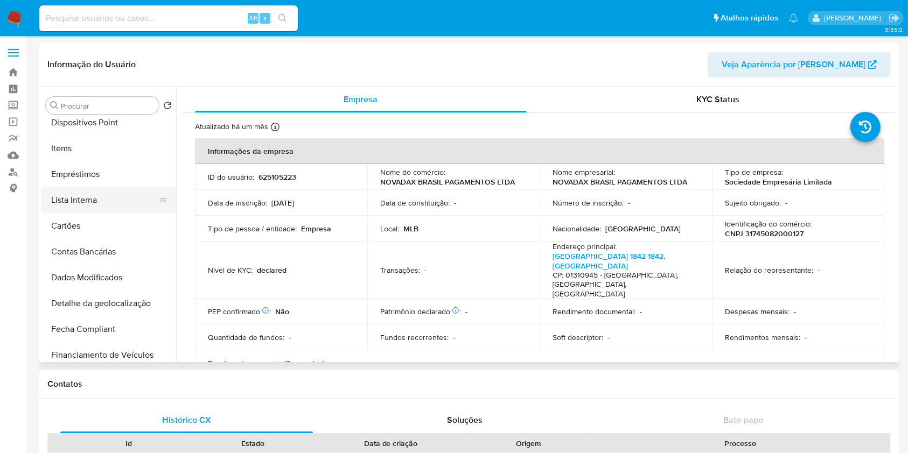
click at [121, 194] on button "Lista Interna" at bounding box center [104, 200] width 126 height 26
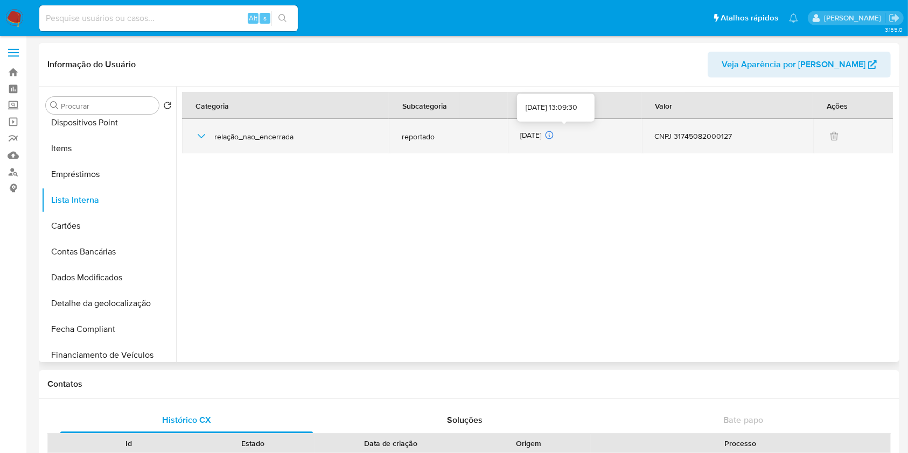
click at [553, 135] on icon at bounding box center [550, 134] width 8 height 7
click at [199, 131] on icon "button" at bounding box center [201, 136] width 13 height 13
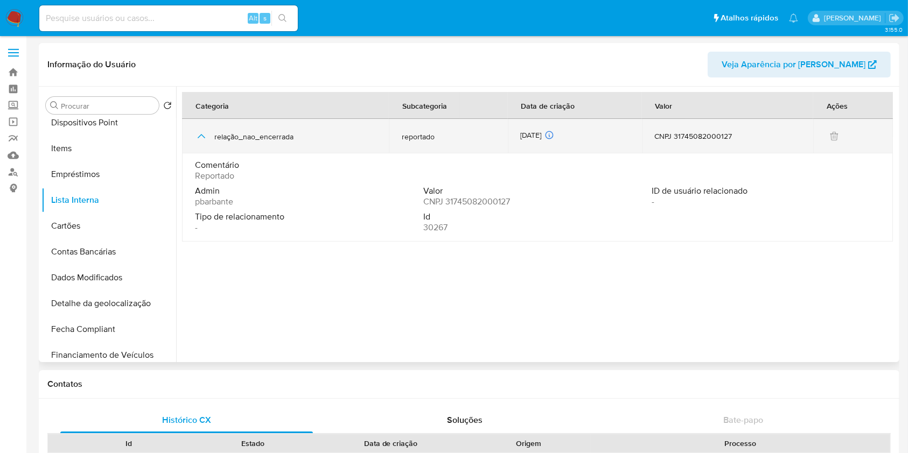
drag, startPoint x: 559, startPoint y: 134, endPoint x: 515, endPoint y: 131, distance: 43.2
click at [515, 131] on td "[DATE] [DATE] 13:09:30" at bounding box center [575, 136] width 134 height 34
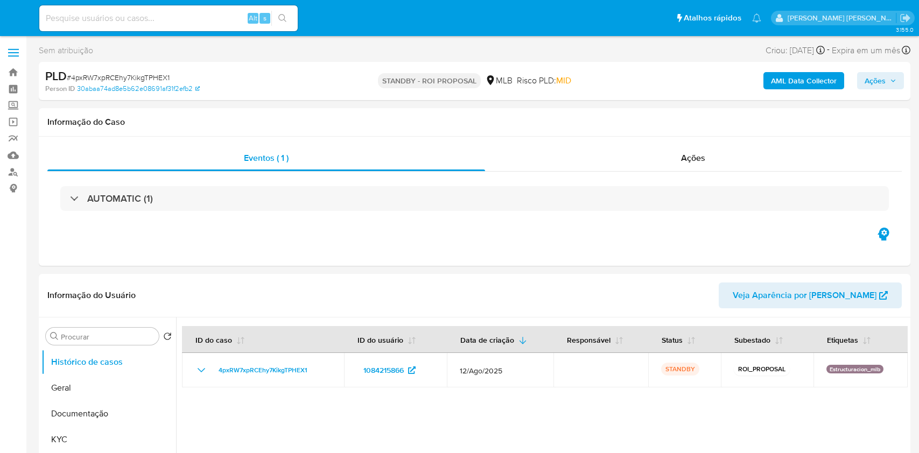
select select "10"
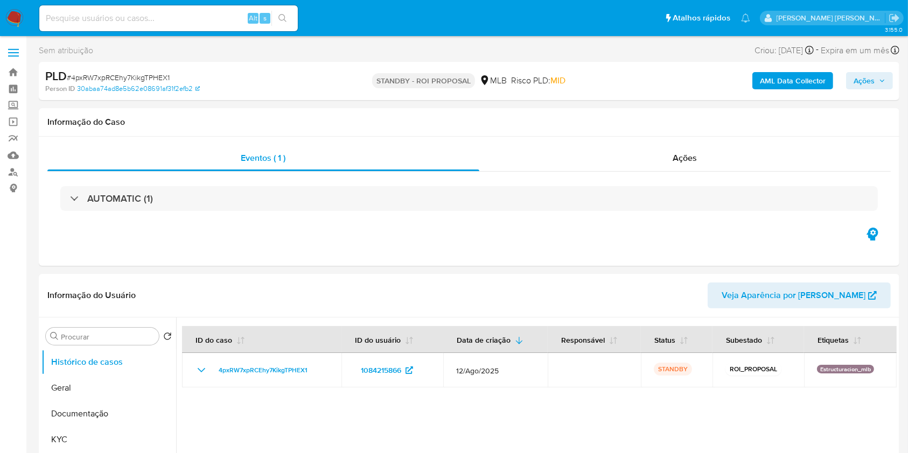
click at [205, 9] on div "Alt s" at bounding box center [168, 18] width 259 height 26
click at [198, 19] on input at bounding box center [168, 18] width 259 height 14
paste input "daG94XCsNTz1zaPgk3H6XyDT"
type input "daG94XCsNTz1zaPgk3H6XyDT"
click at [276, 15] on button "search-icon" at bounding box center [282, 18] width 22 height 15
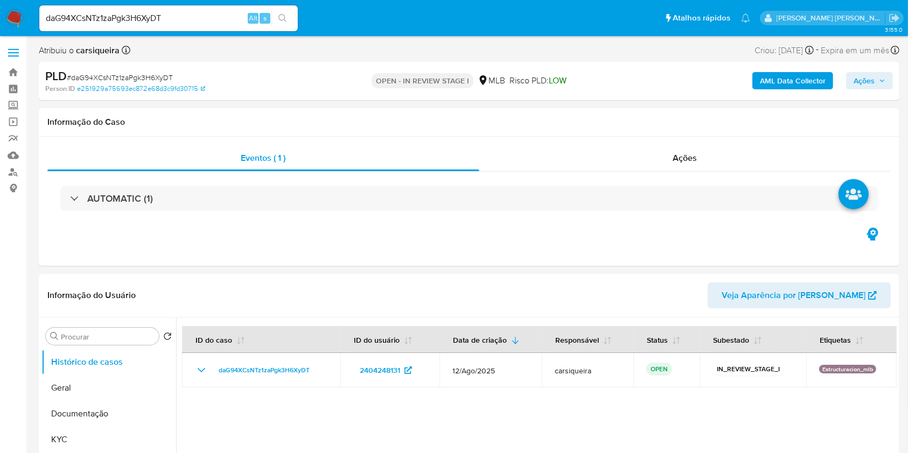
select select "10"
click at [208, 254] on div "Eventos ( 1 ) Ações AUTOMATIC (1)" at bounding box center [469, 201] width 861 height 129
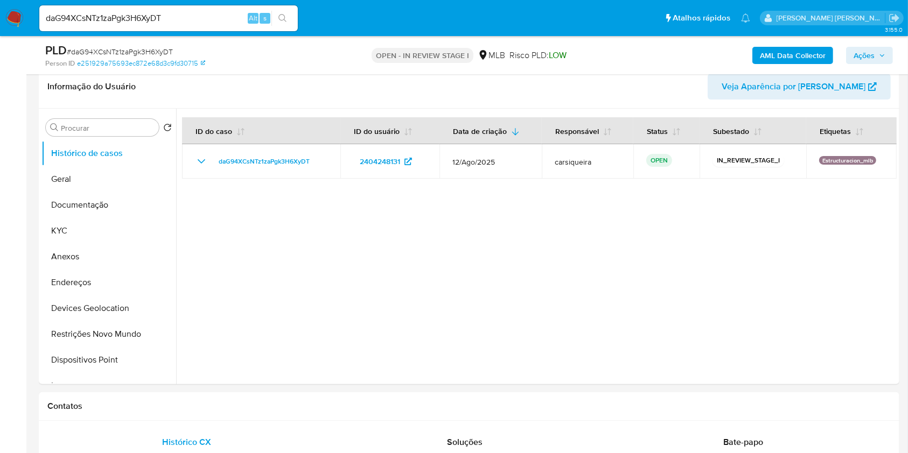
scroll to position [172, 0]
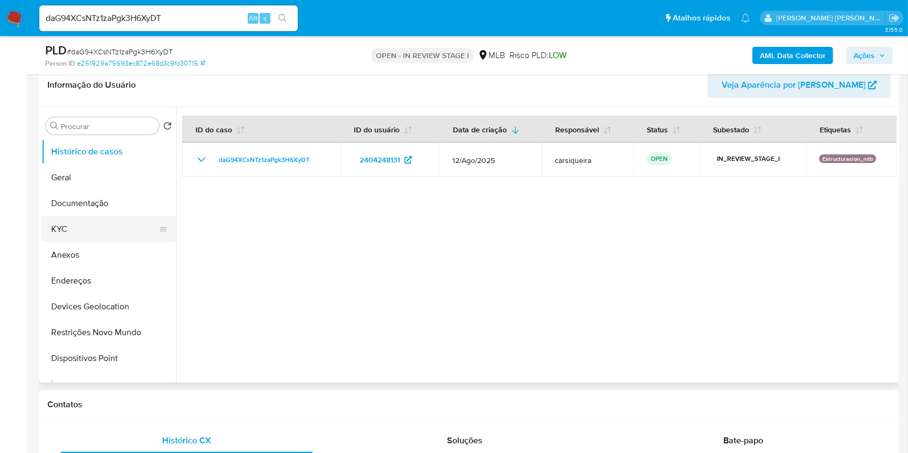
click at [75, 220] on button "KYC" at bounding box center [104, 230] width 126 height 26
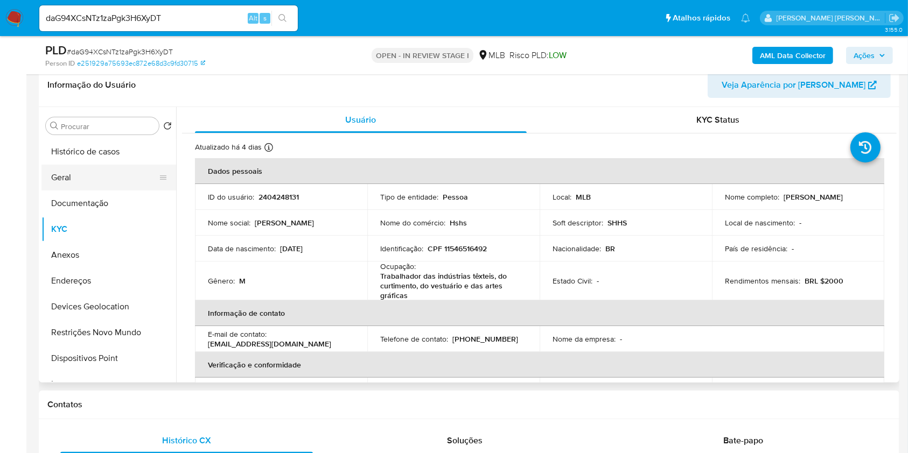
click at [110, 182] on button "Geral" at bounding box center [104, 178] width 126 height 26
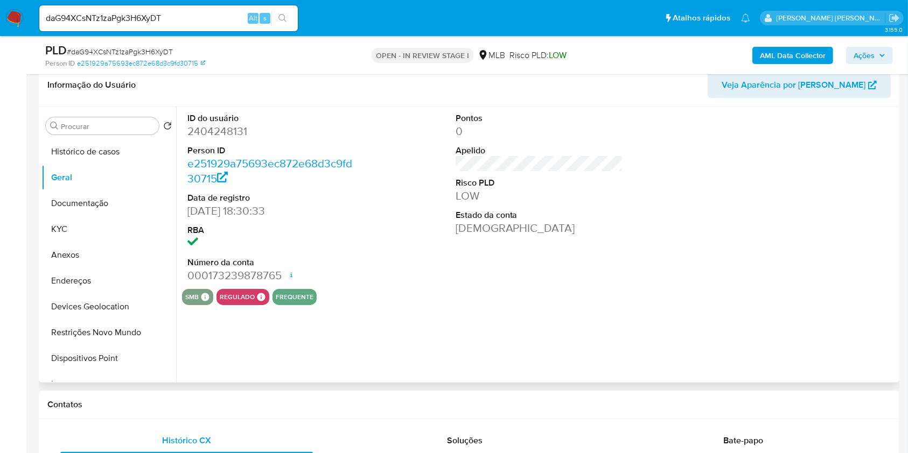
click at [321, 347] on div "ID do usuário 2404248131 Person ID e251929a75693ec872e68d3c9fd30715 Data de reg…" at bounding box center [536, 245] width 721 height 276
